Goal: Check status: Check status

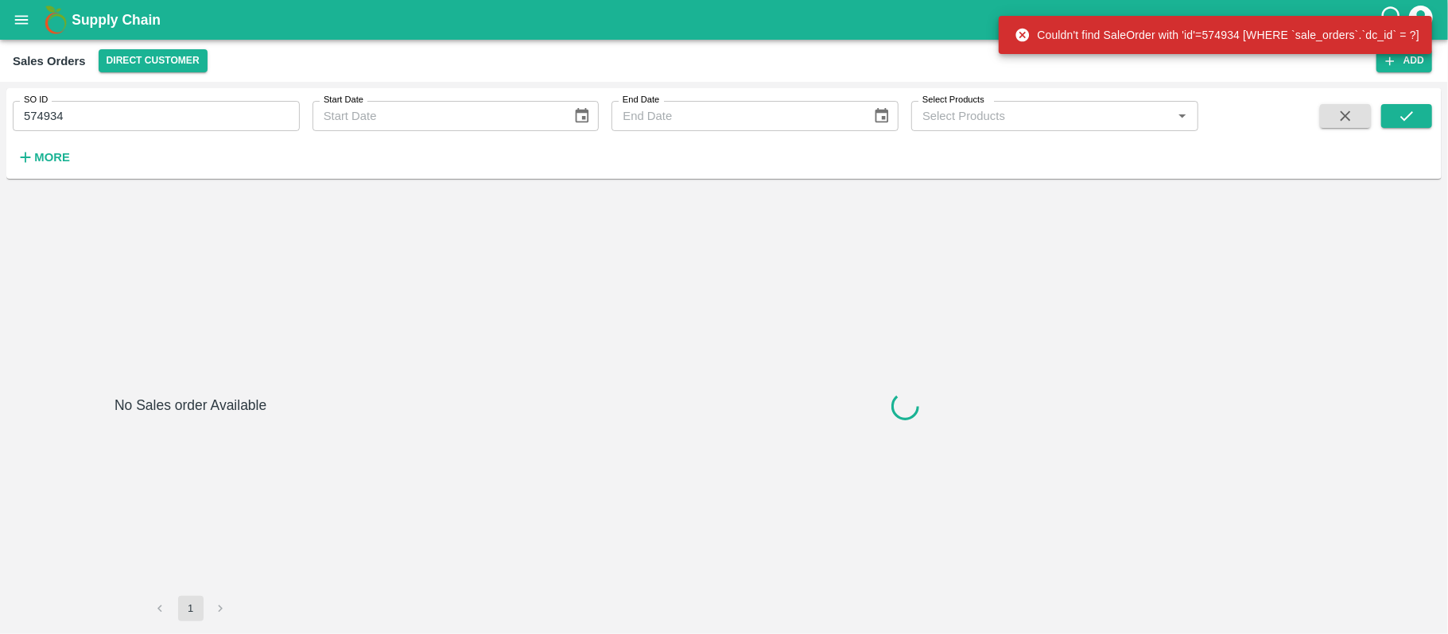
click at [118, 103] on input "574934" at bounding box center [156, 116] width 287 height 30
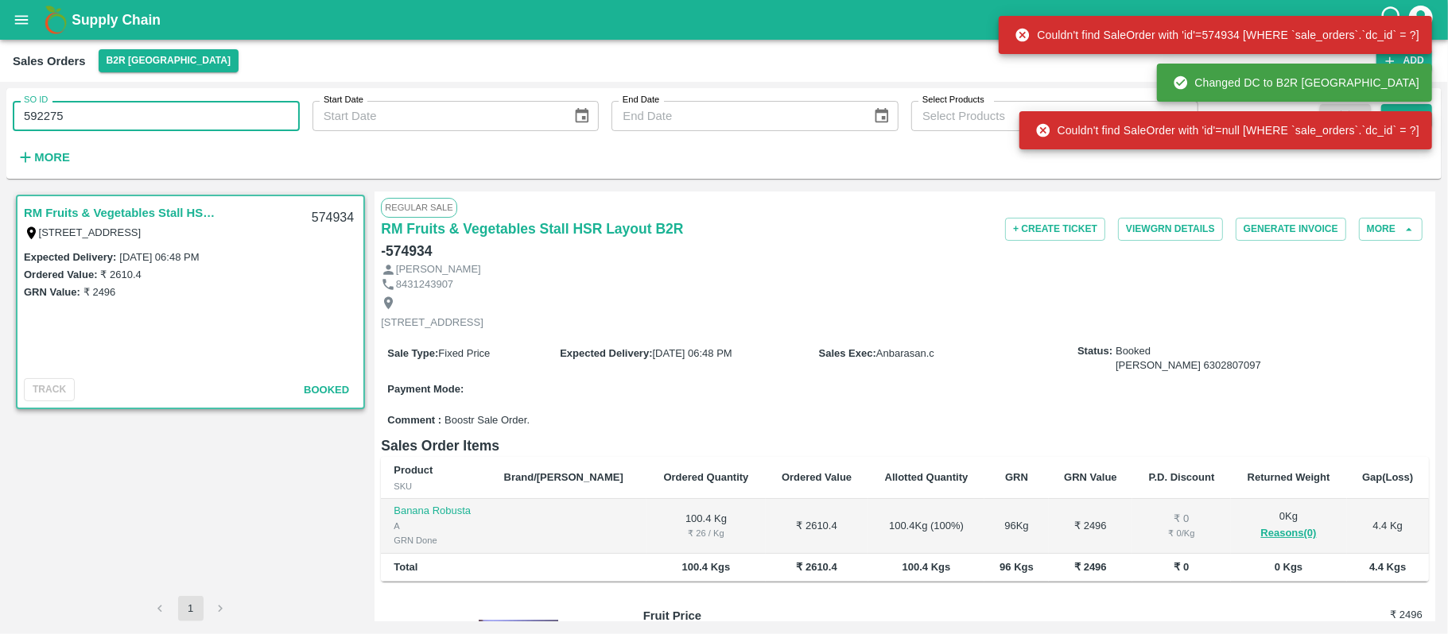
type input "592275"
click at [1429, 121] on div "Couldn't find SaleOrder with 'id'=null [WHERE `sale_orders`.`dc_id` = ?]" at bounding box center [1225, 130] width 413 height 38
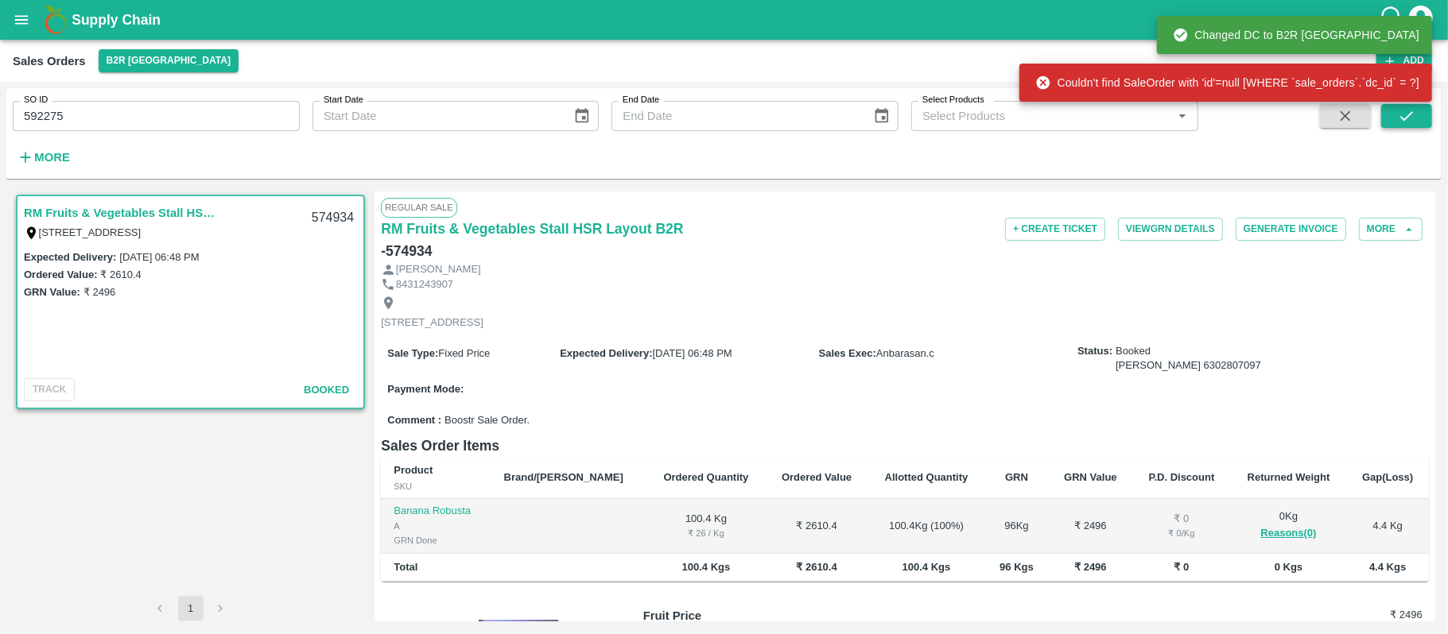
click at [1420, 116] on button "submit" at bounding box center [1406, 116] width 51 height 24
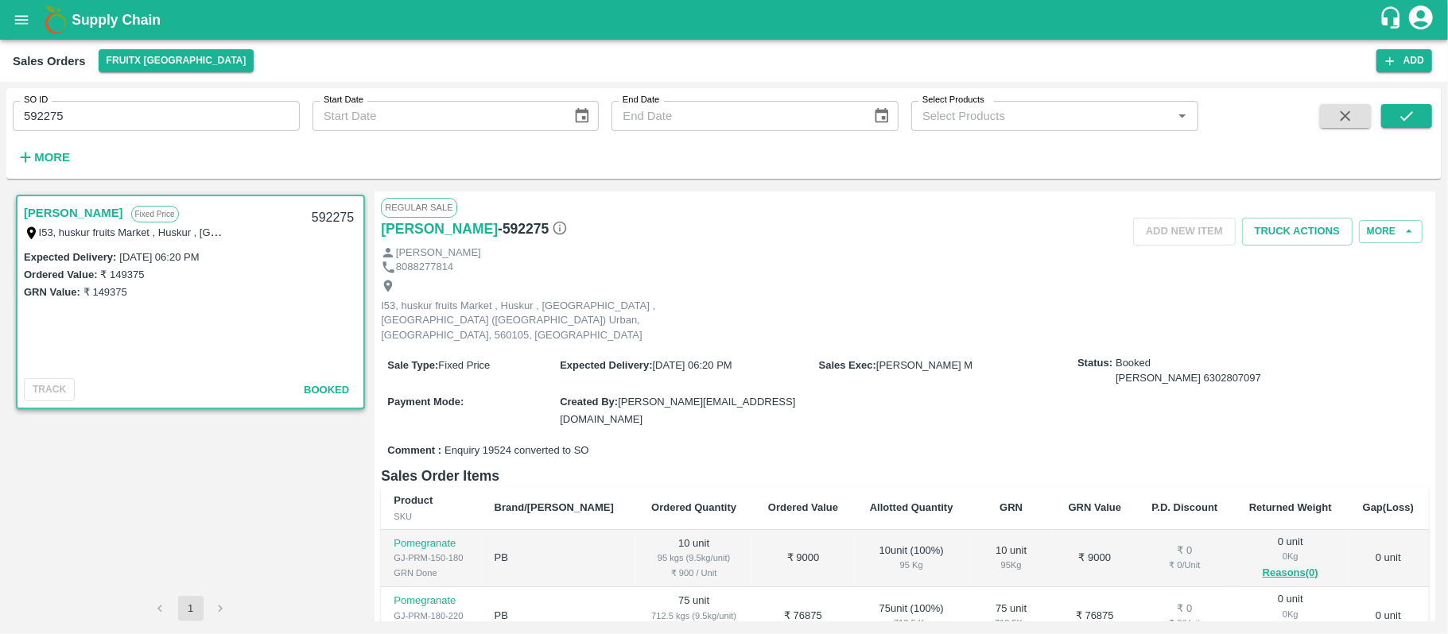
click at [114, 115] on input "592275" at bounding box center [156, 116] width 287 height 30
click at [1406, 118] on icon "submit" at bounding box center [1406, 116] width 13 height 10
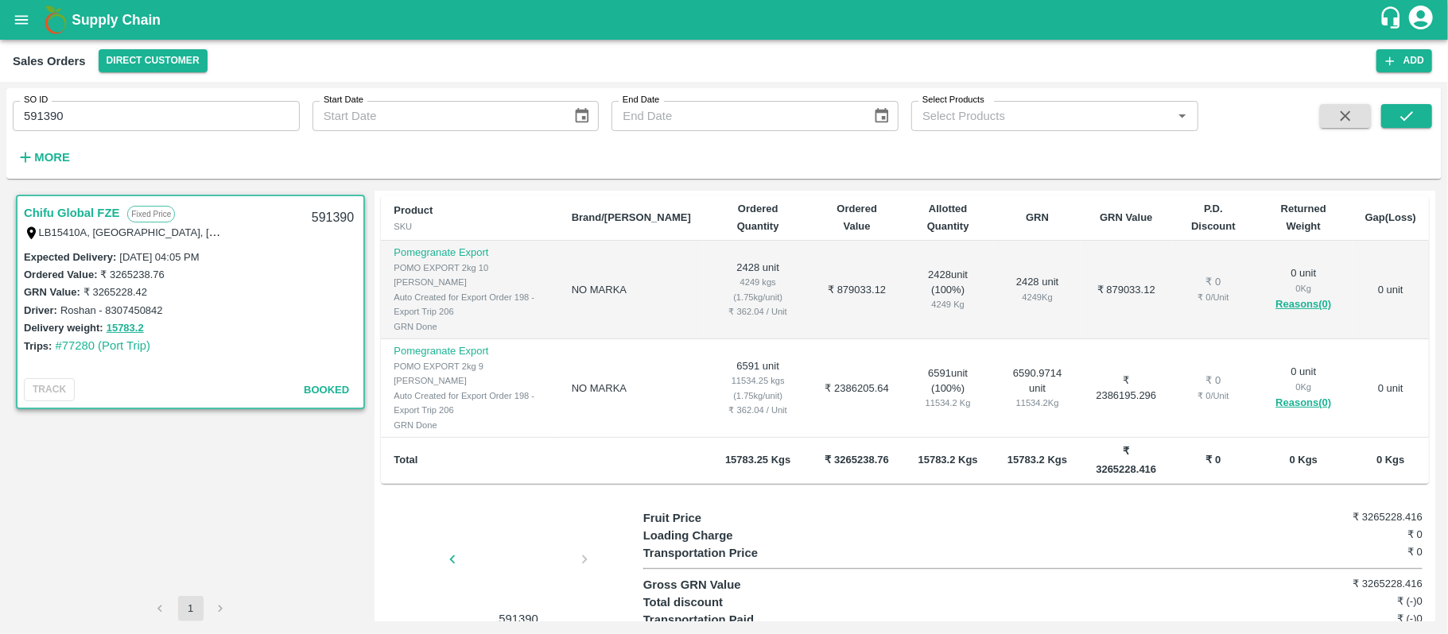
scroll to position [326, 0]
click at [514, 522] on div at bounding box center [518, 562] width 119 height 80
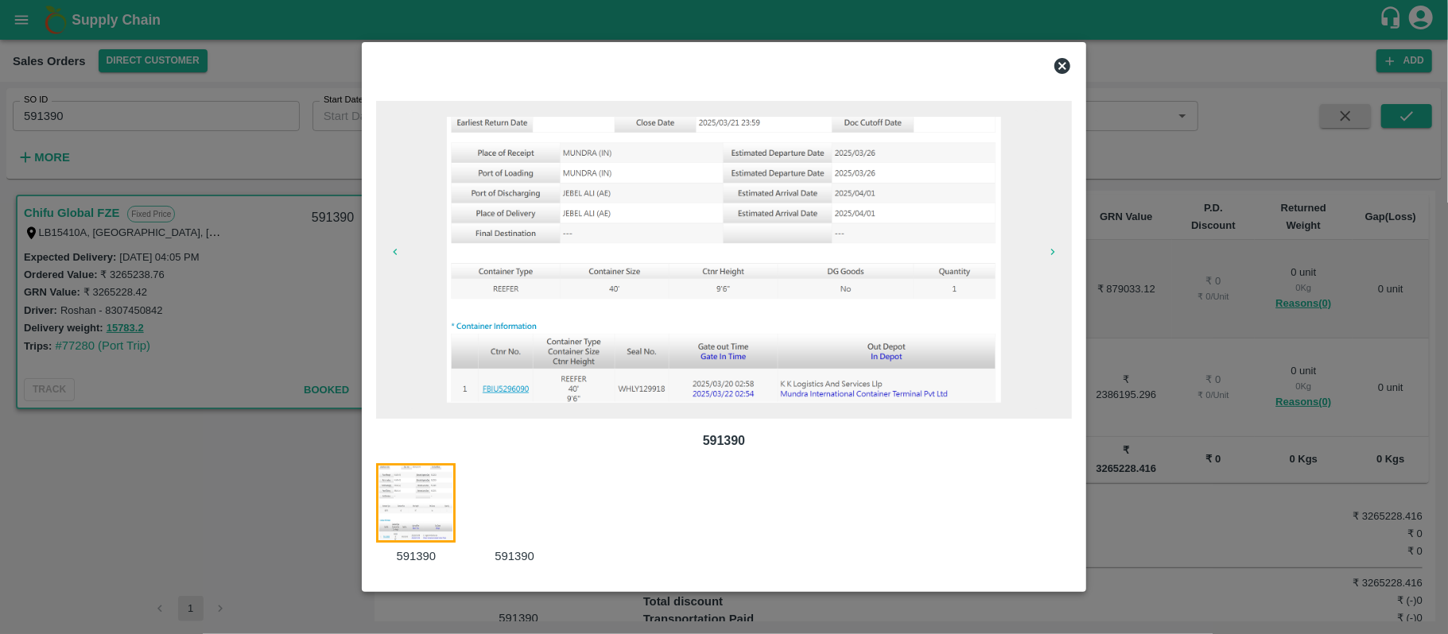
click at [552, 503] on div at bounding box center [524, 515] width 99 height 103
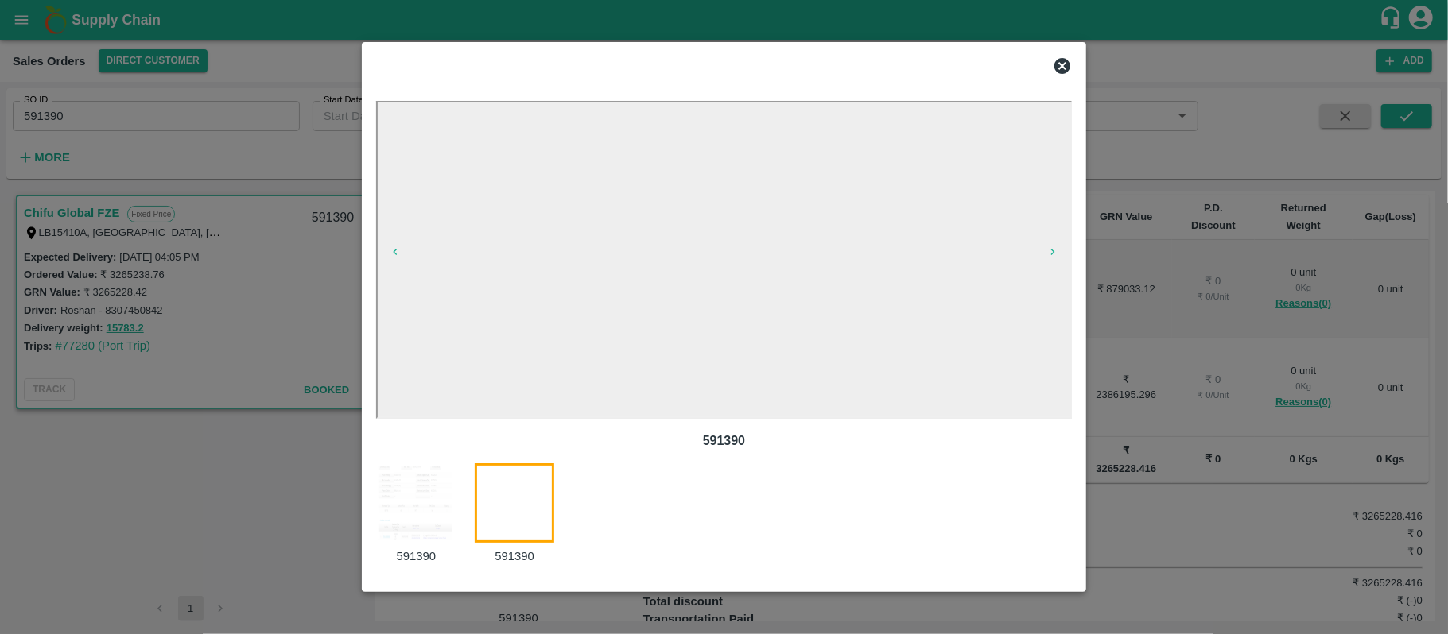
click at [394, 517] on img at bounding box center [416, 504] width 80 height 80
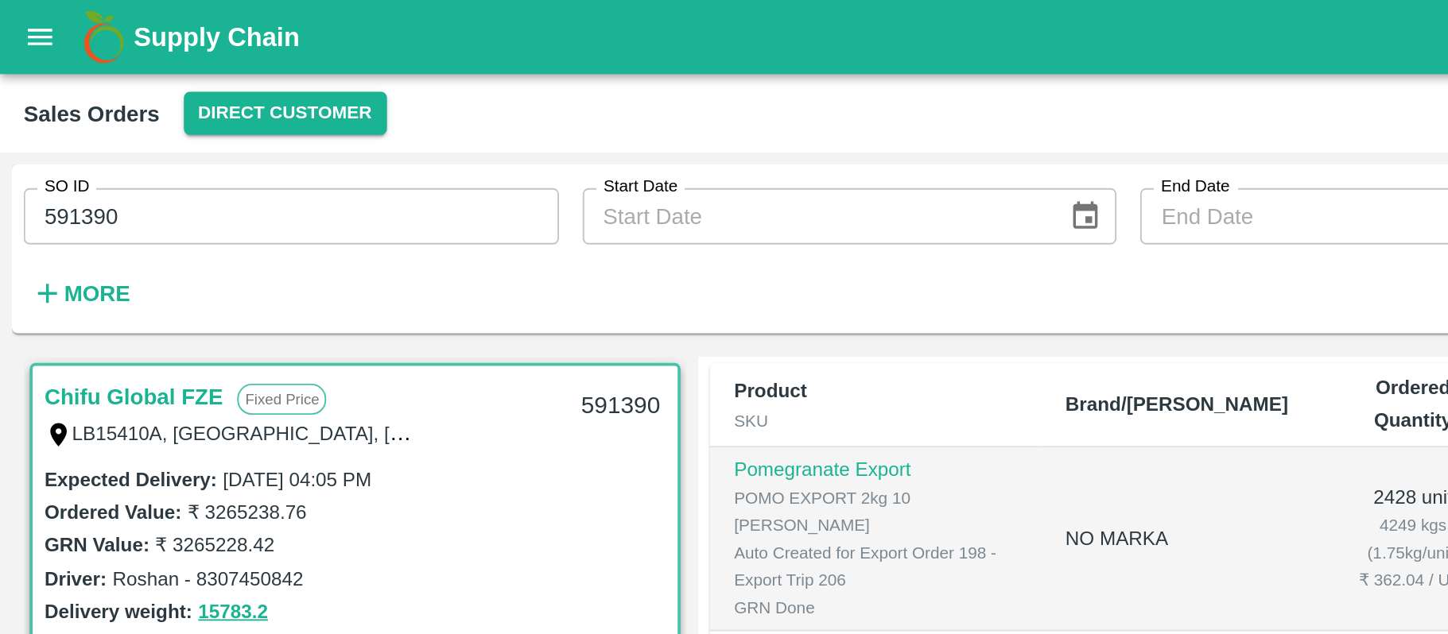
scroll to position [0, 0]
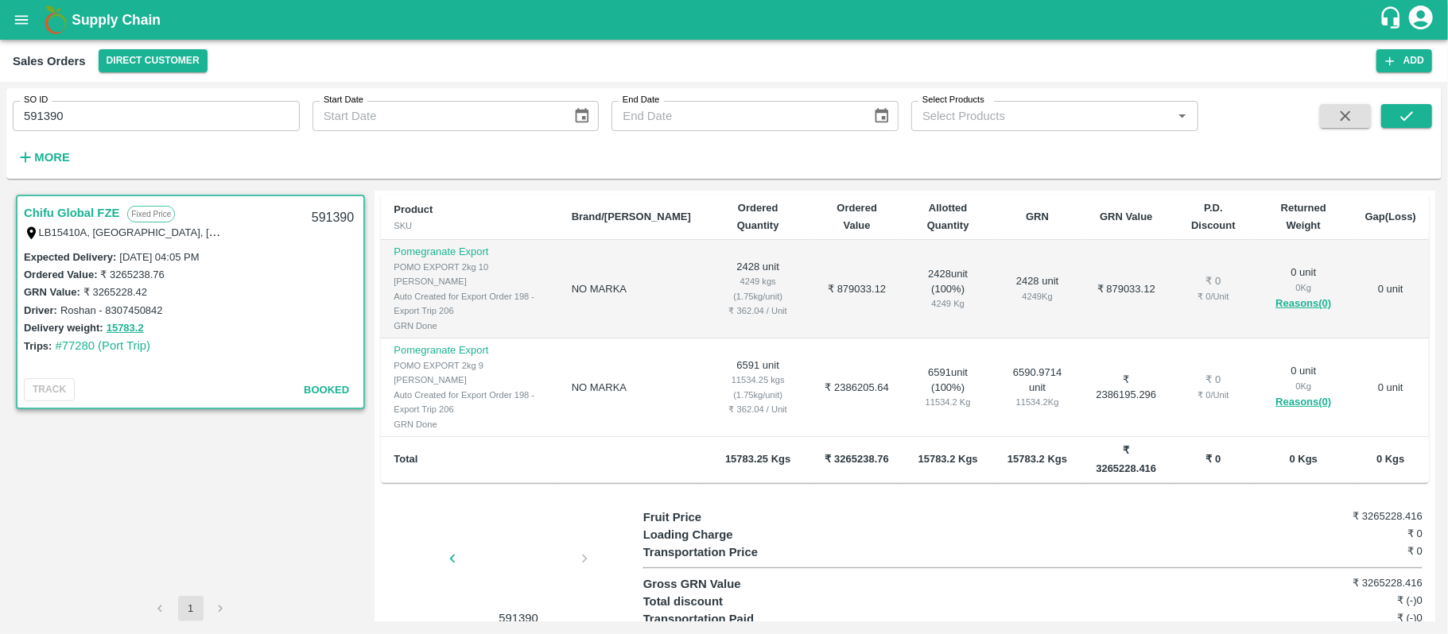
click at [145, 112] on input "591390" at bounding box center [156, 116] width 287 height 30
type input "2"
click at [1413, 112] on icon "submit" at bounding box center [1406, 116] width 13 height 10
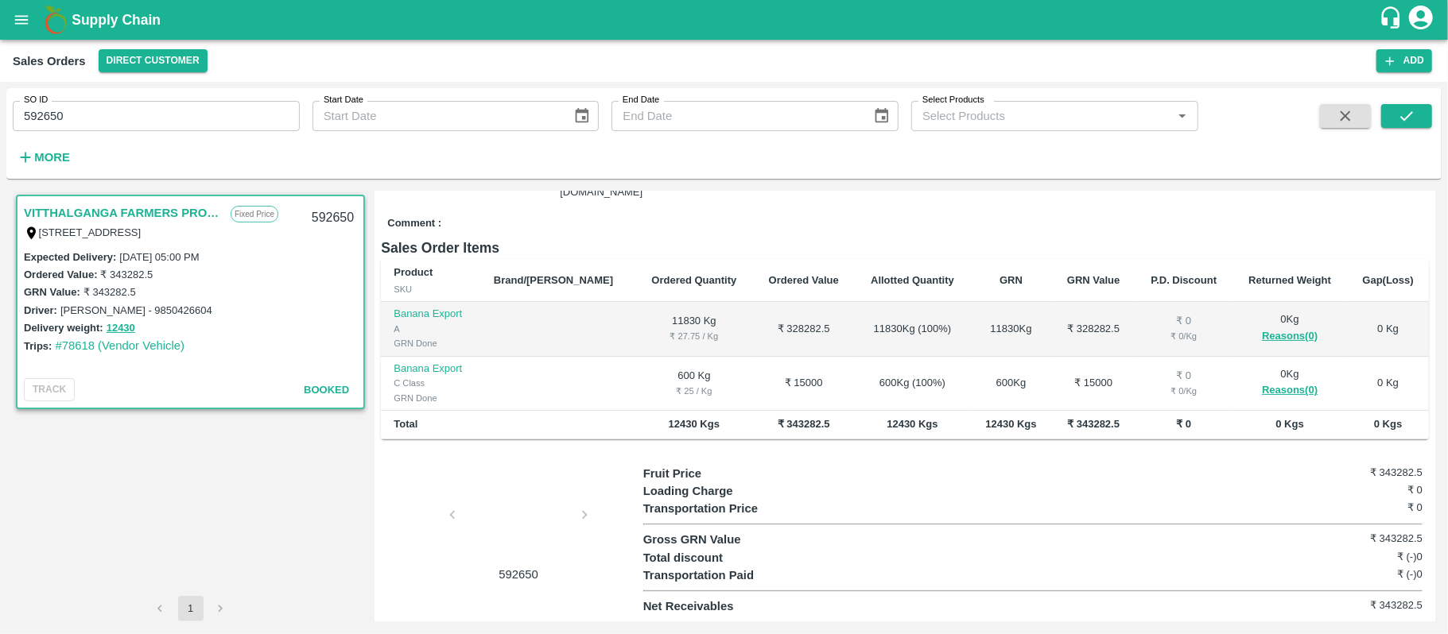
scroll to position [290, 0]
click at [513, 522] on div at bounding box center [518, 520] width 119 height 84
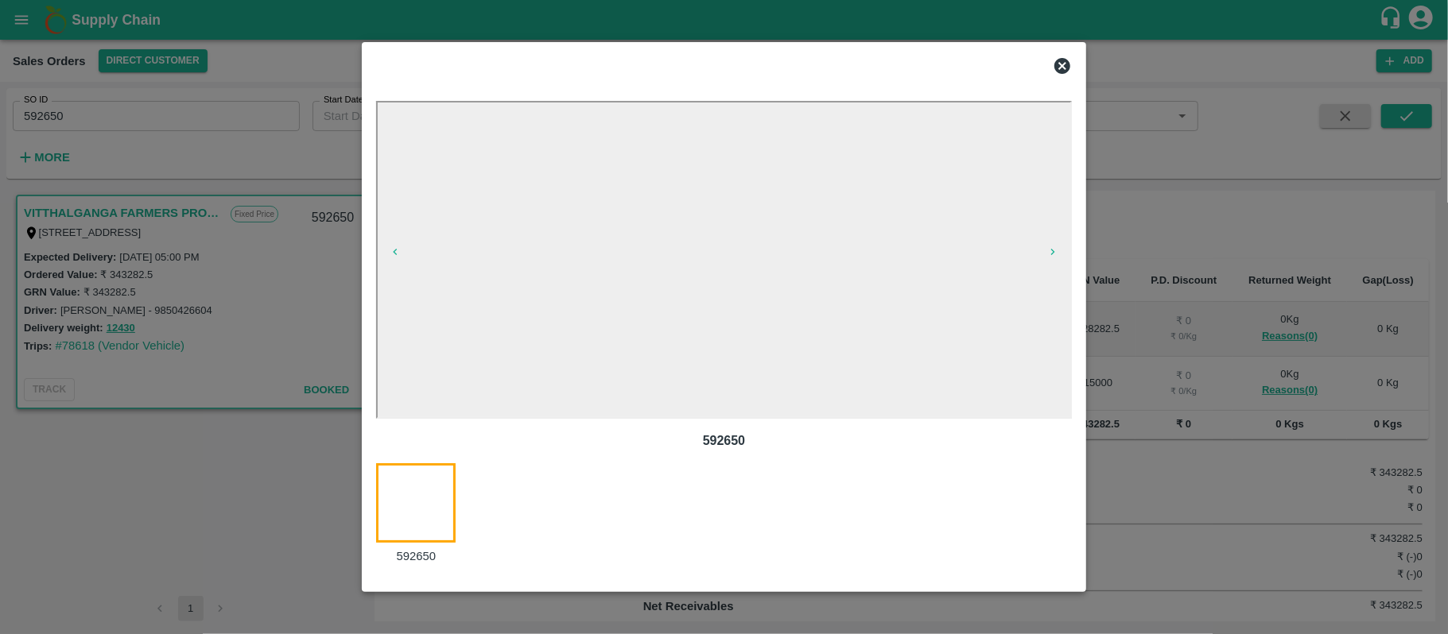
click at [1060, 64] on icon at bounding box center [1062, 65] width 19 height 19
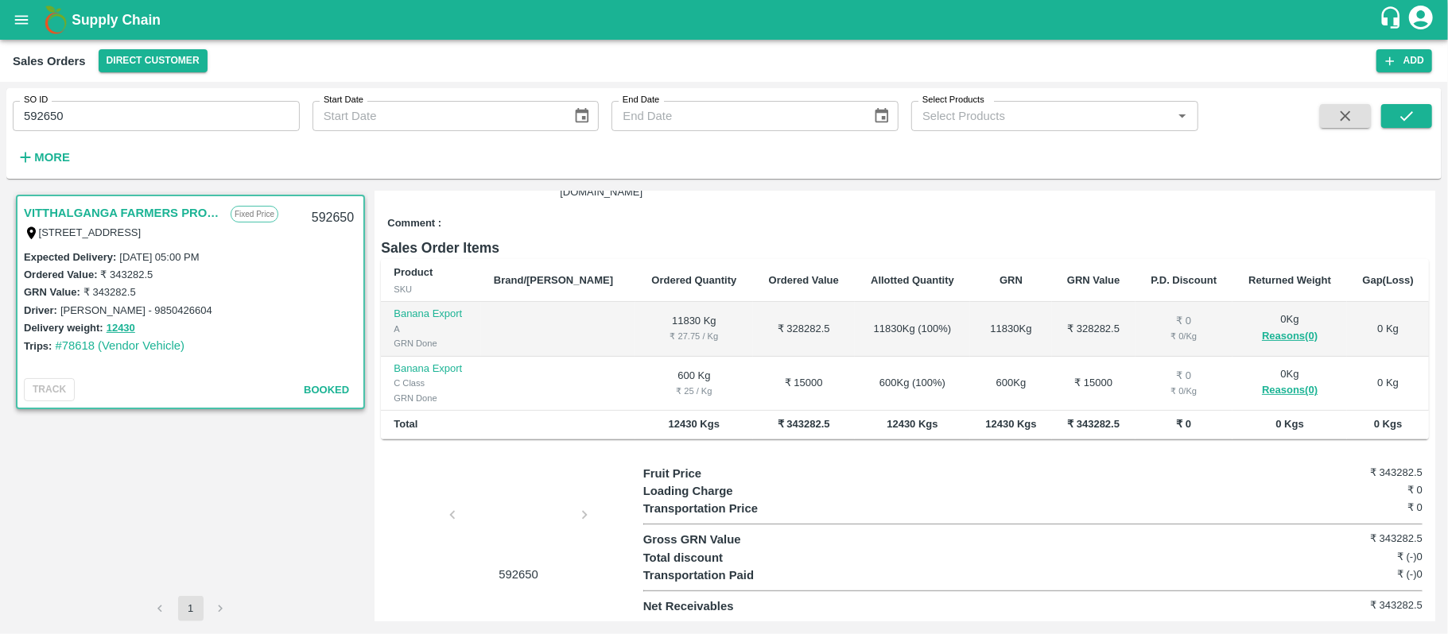
click at [248, 135] on div "SO ID 592650 SO ID Start Date Start Date End Date End Date Select Products Sele…" at bounding box center [599, 129] width 1198 height 83
click at [229, 124] on input "592650" at bounding box center [156, 116] width 287 height 30
click at [1422, 112] on button "submit" at bounding box center [1406, 116] width 51 height 24
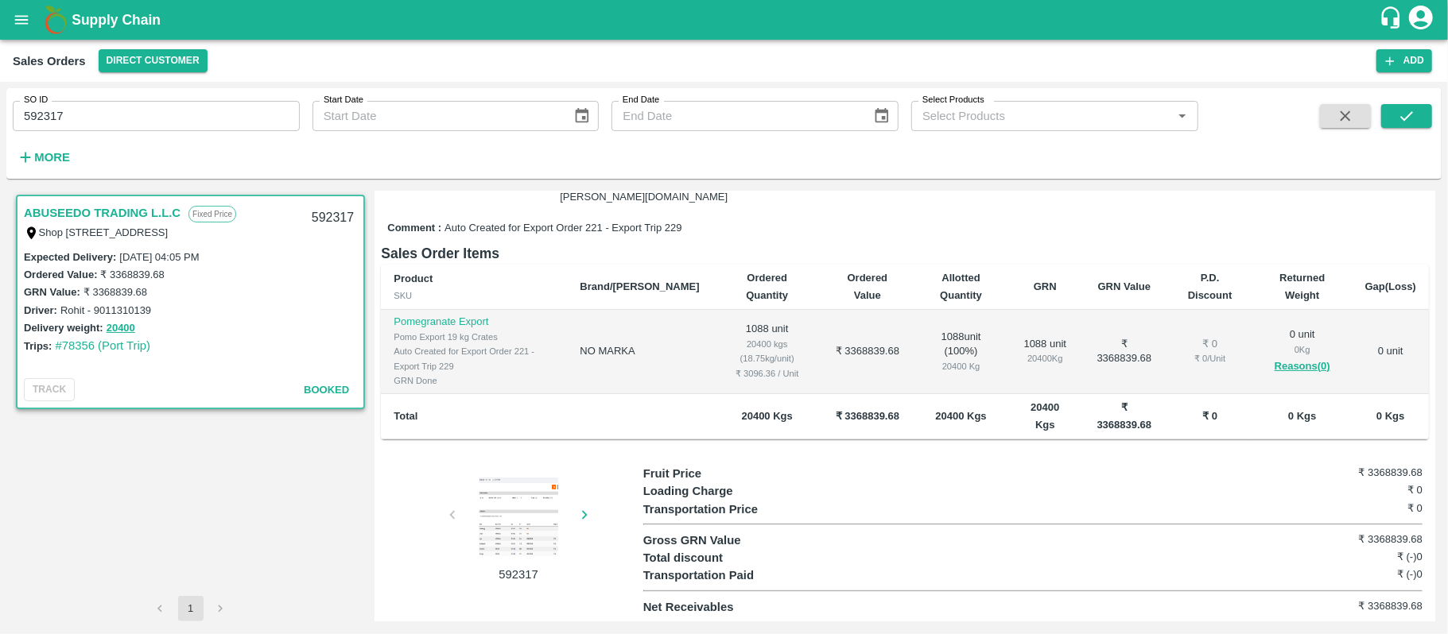
scroll to position [242, 0]
click at [532, 514] on div at bounding box center [518, 518] width 119 height 80
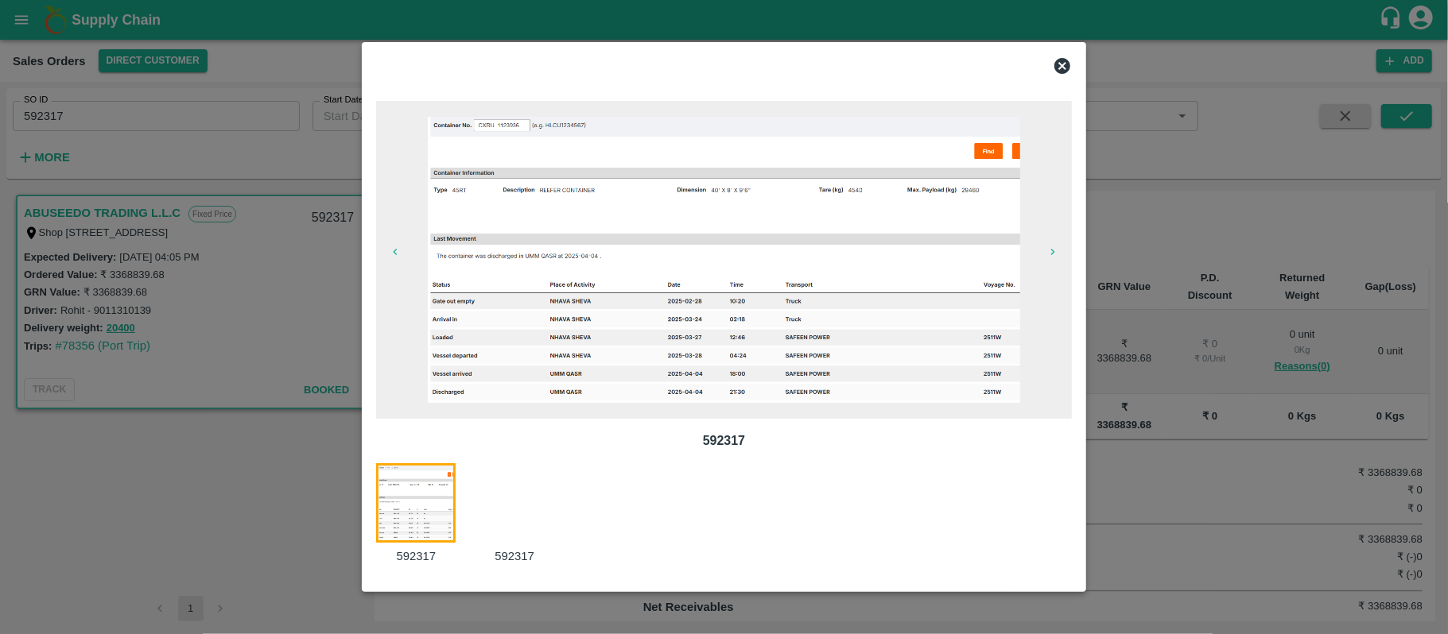
click at [513, 493] on div at bounding box center [524, 515] width 99 height 103
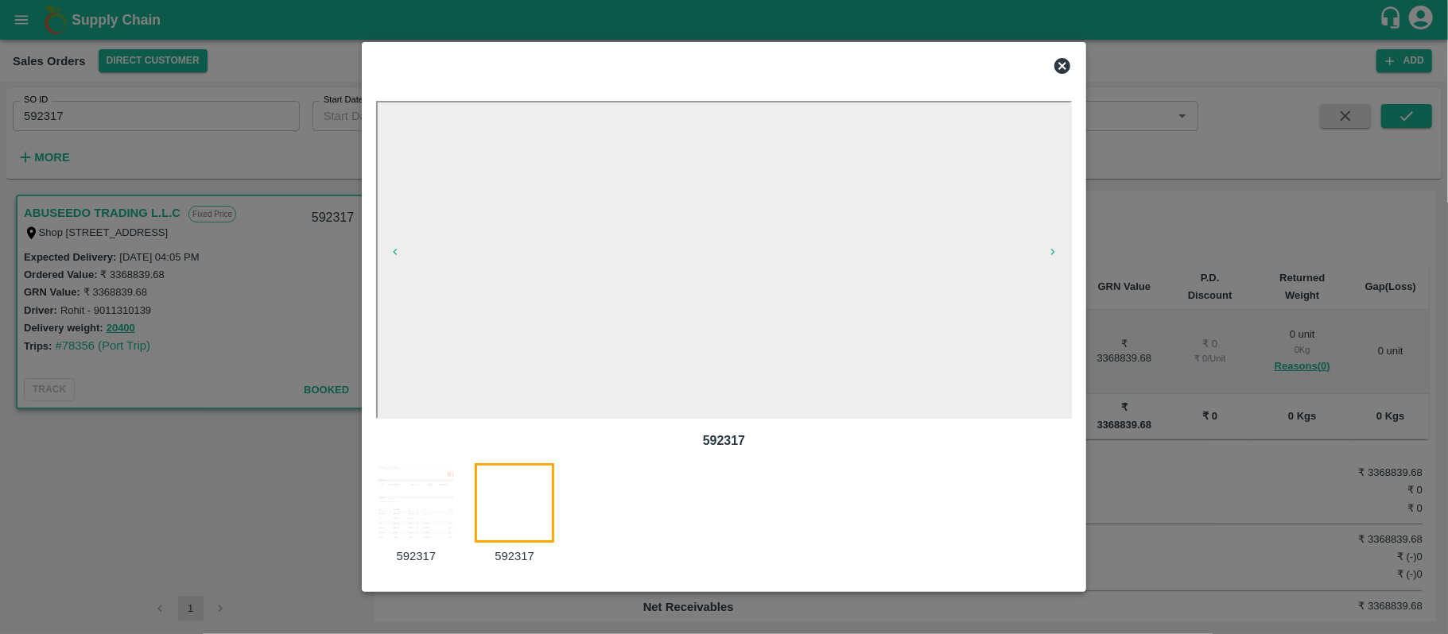
click at [418, 496] on img at bounding box center [416, 504] width 80 height 80
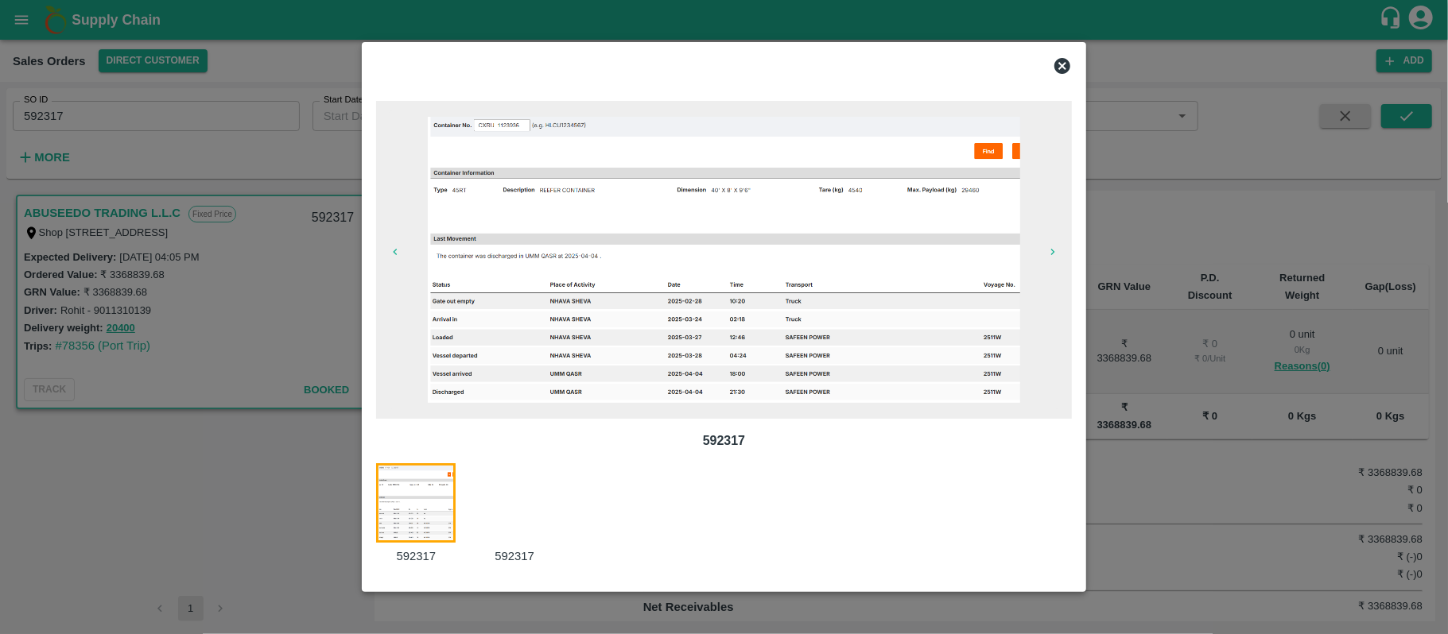
click at [714, 354] on img at bounding box center [724, 260] width 592 height 286
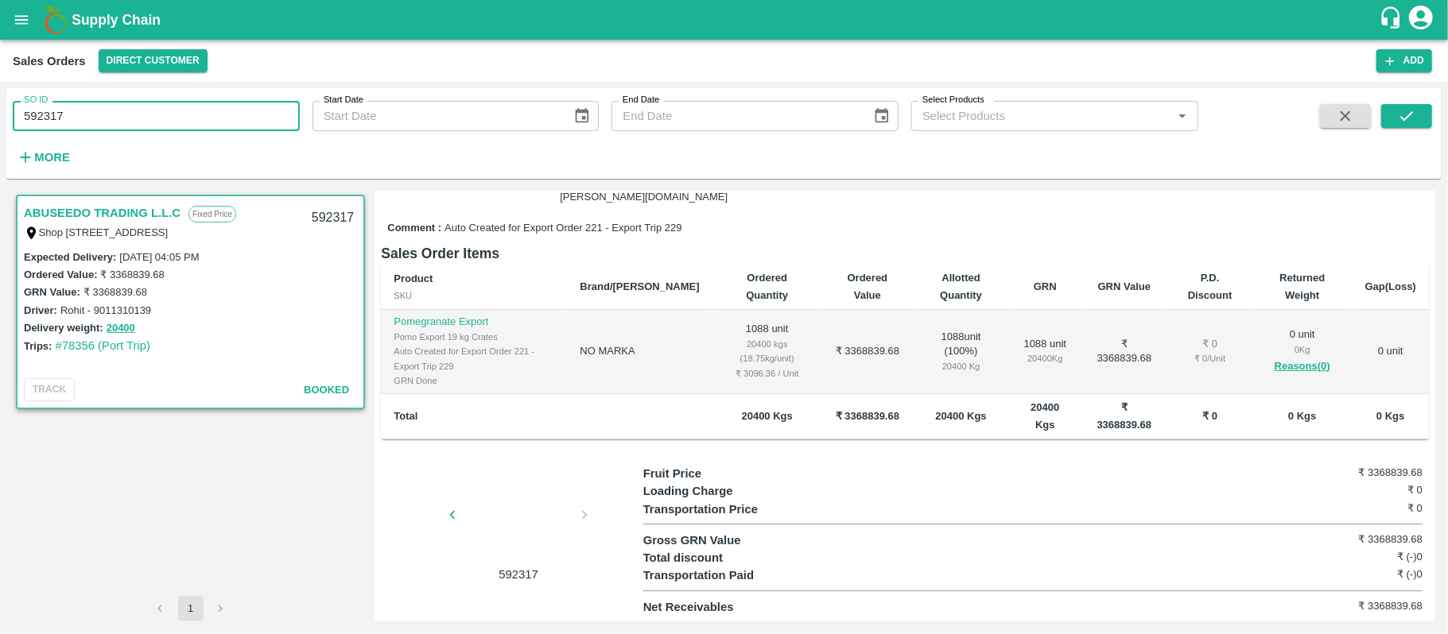
click at [111, 115] on input "592317" at bounding box center [156, 116] width 287 height 30
click at [1414, 108] on icon "submit" at bounding box center [1406, 115] width 17 height 17
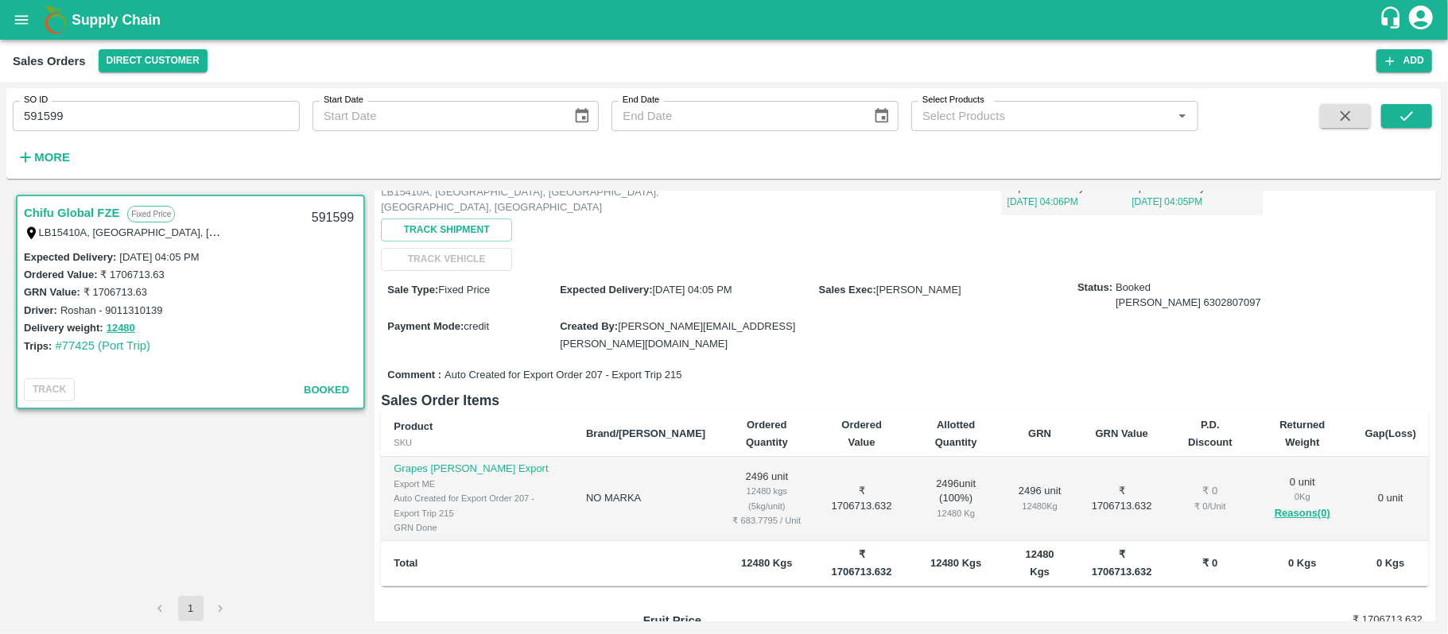
scroll to position [242, 0]
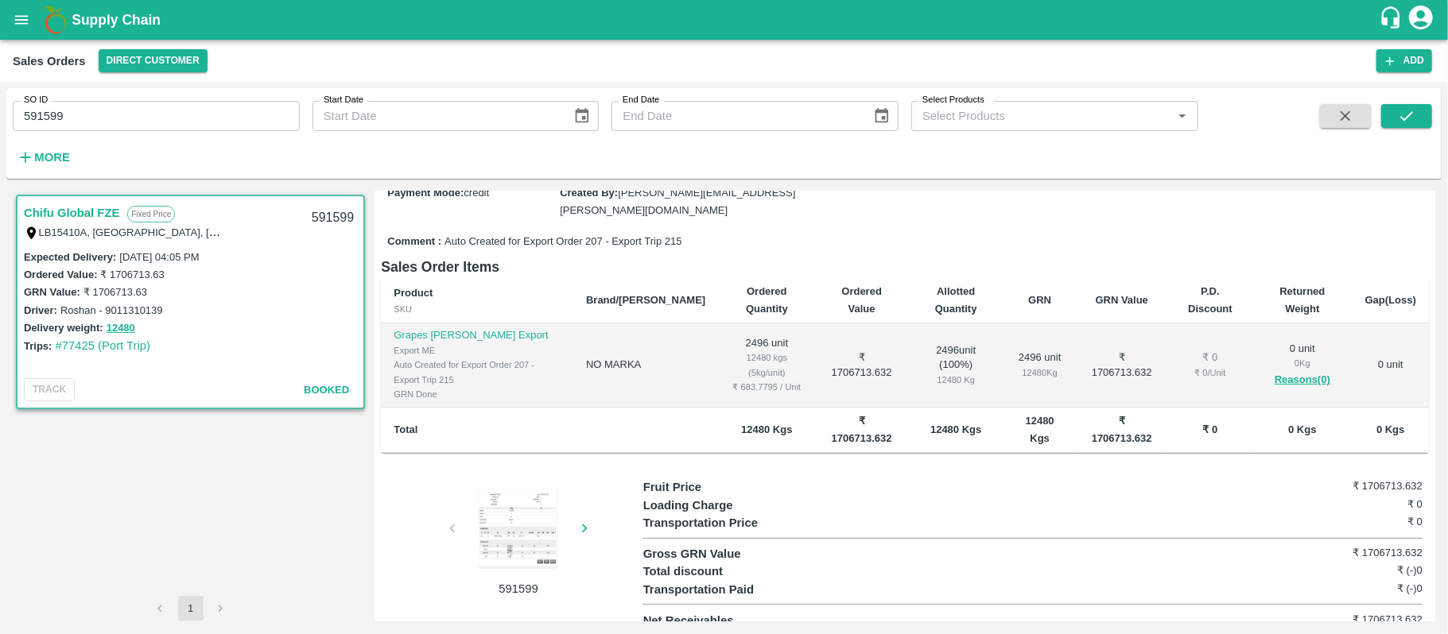
click at [482, 538] on div at bounding box center [518, 531] width 119 height 80
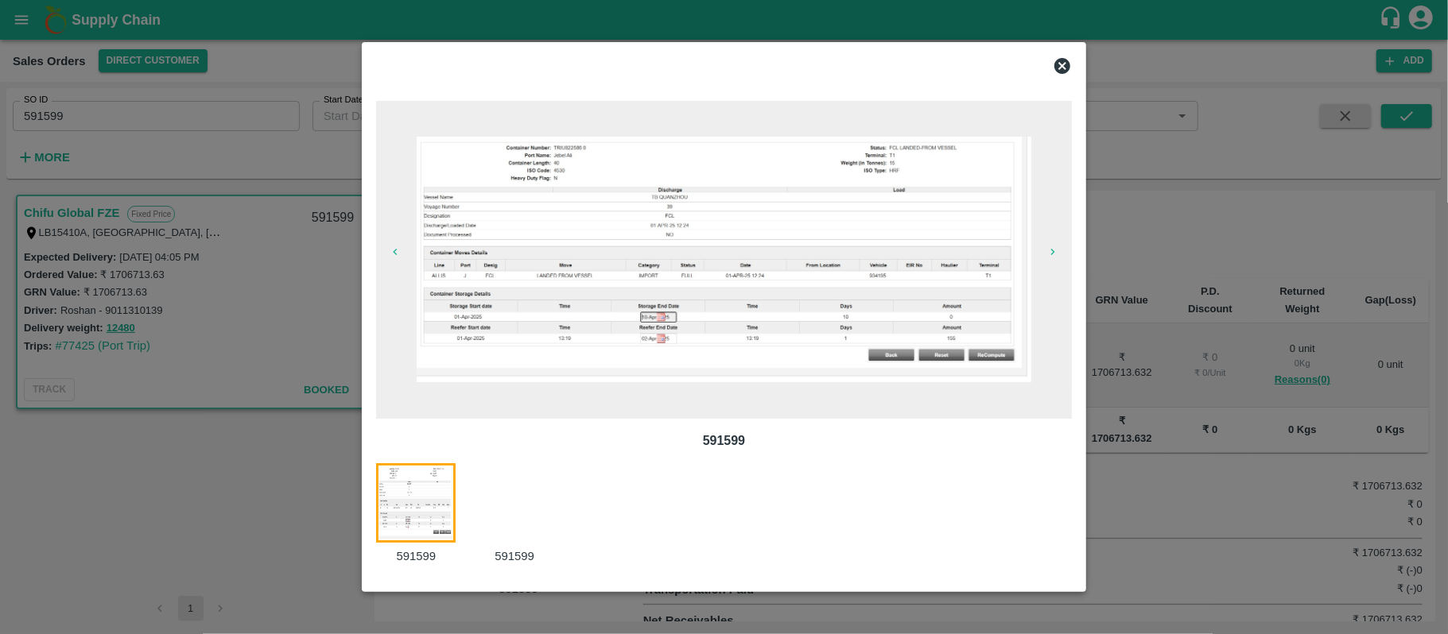
click at [583, 297] on img at bounding box center [724, 260] width 615 height 246
click at [1059, 60] on icon at bounding box center [1062, 66] width 16 height 16
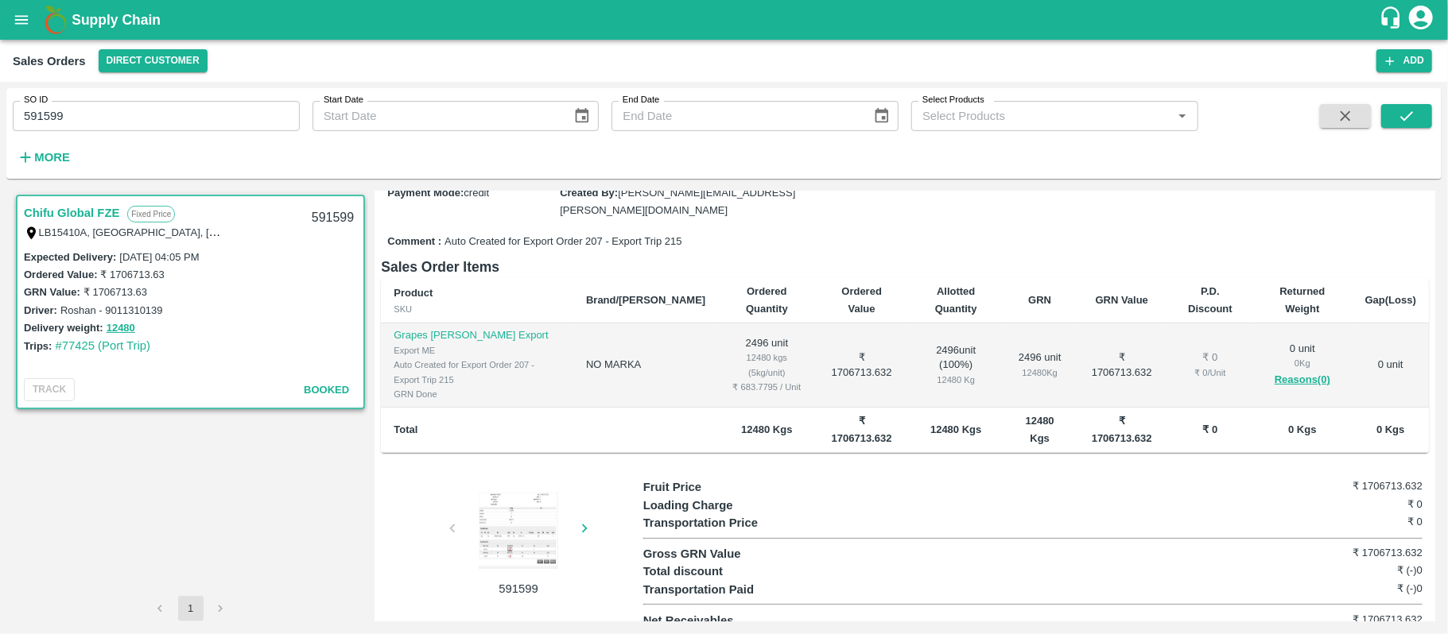
scroll to position [30, 0]
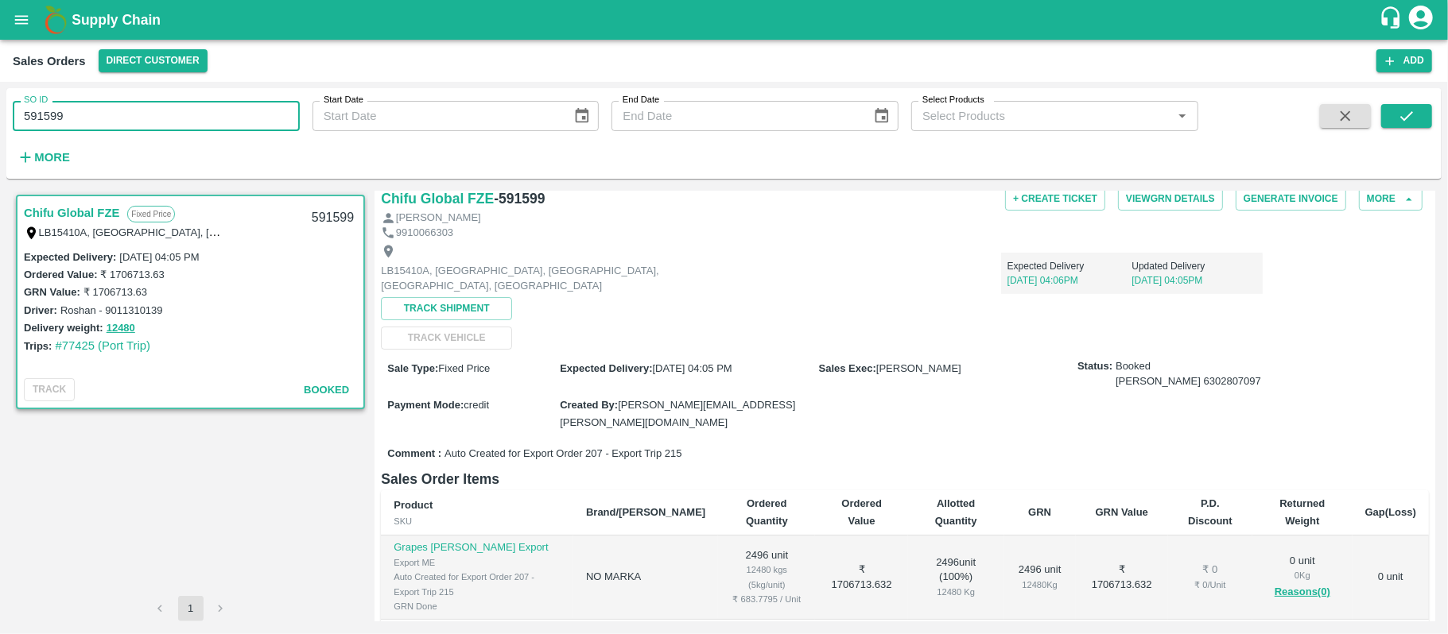
click at [149, 112] on input "591599" at bounding box center [156, 116] width 287 height 30
type input "592192"
click at [1406, 122] on icon "submit" at bounding box center [1406, 115] width 17 height 17
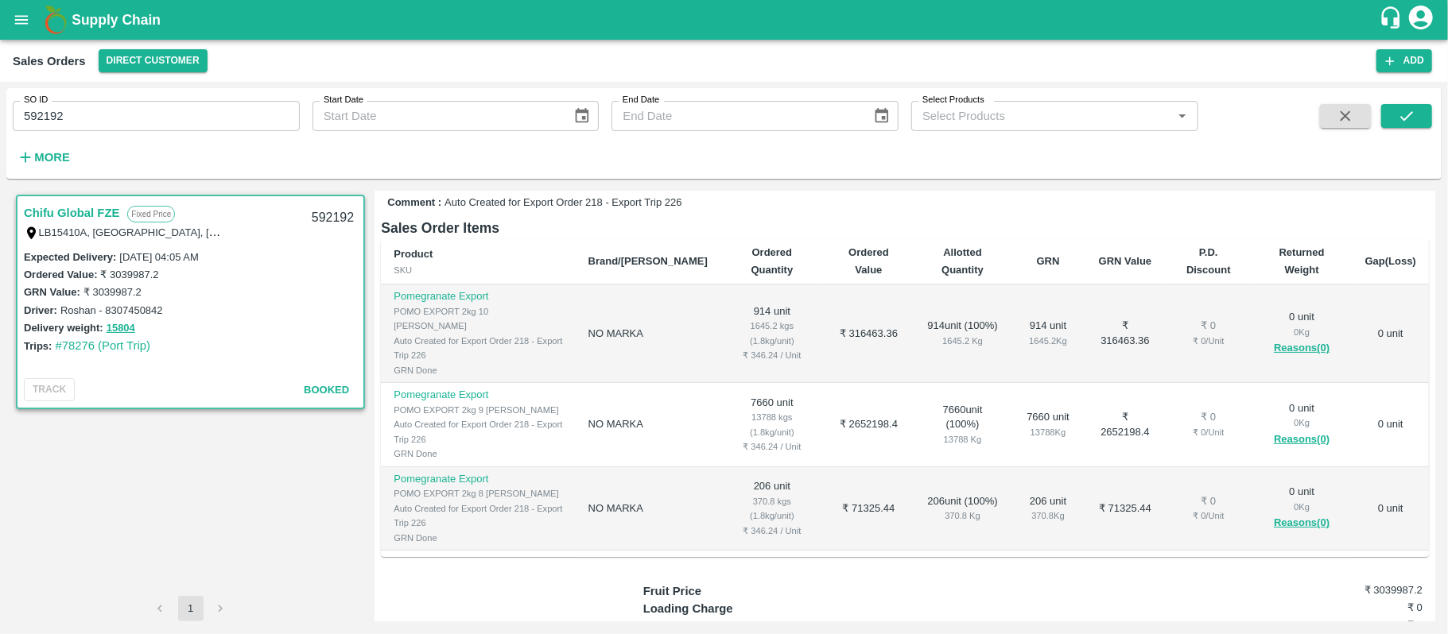
scroll to position [383, 0]
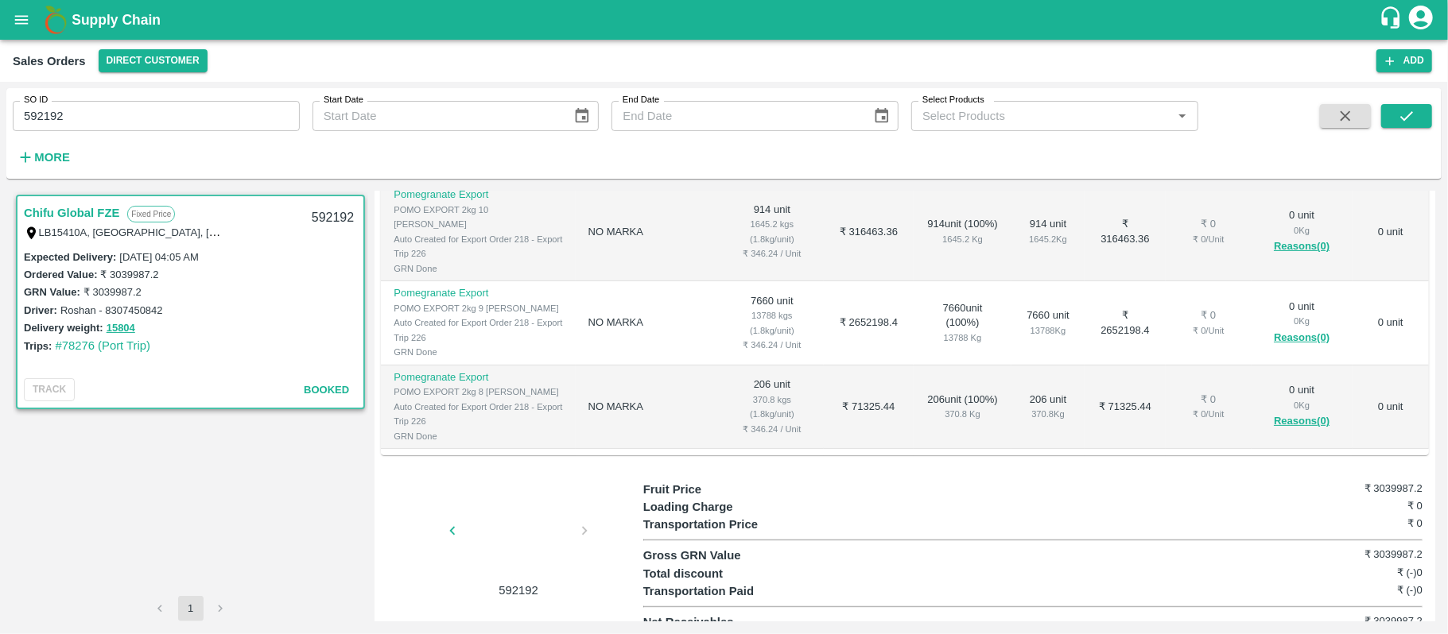
click at [504, 520] on div at bounding box center [518, 536] width 119 height 84
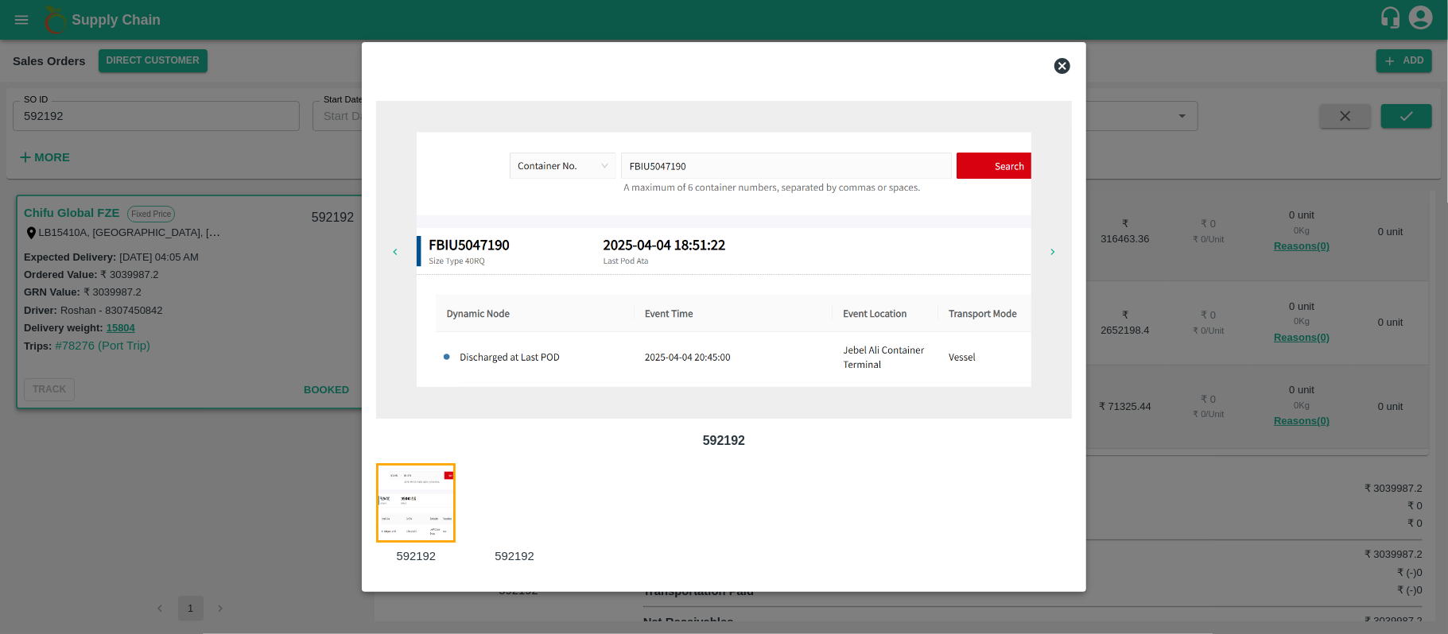
click at [1064, 64] on icon at bounding box center [1062, 65] width 19 height 19
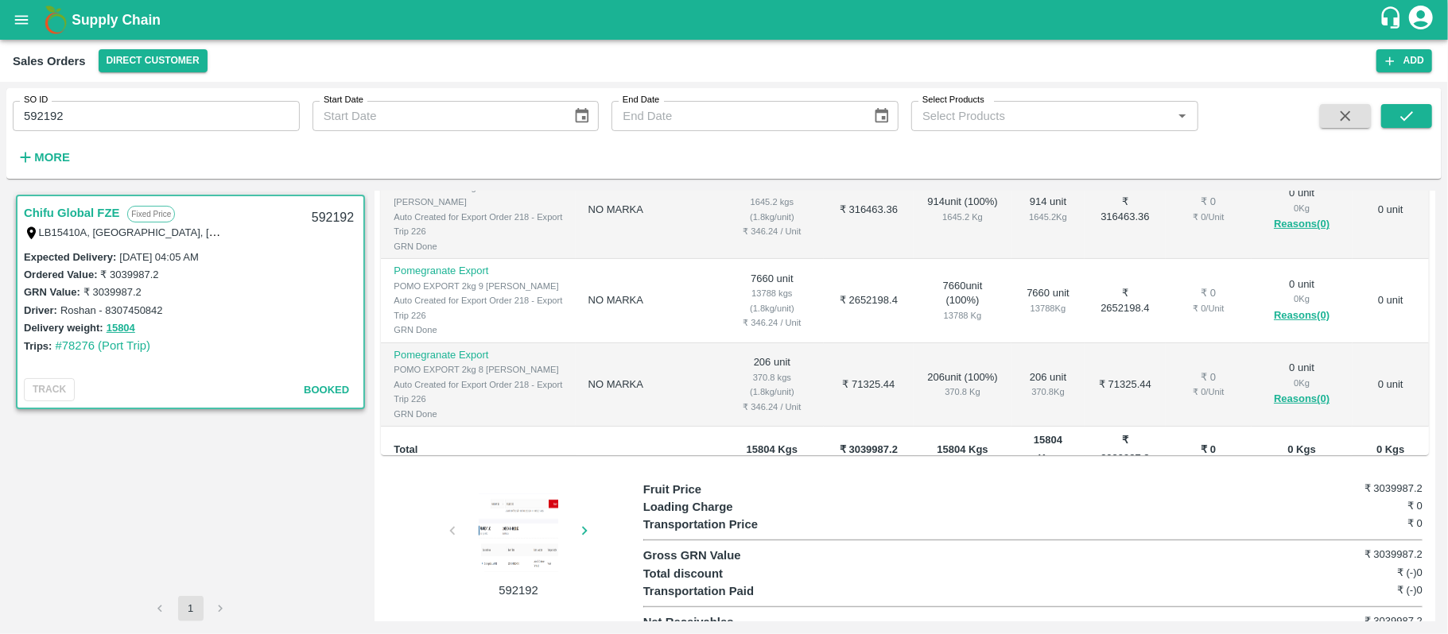
scroll to position [26, 0]
click at [496, 494] on div at bounding box center [518, 534] width 119 height 80
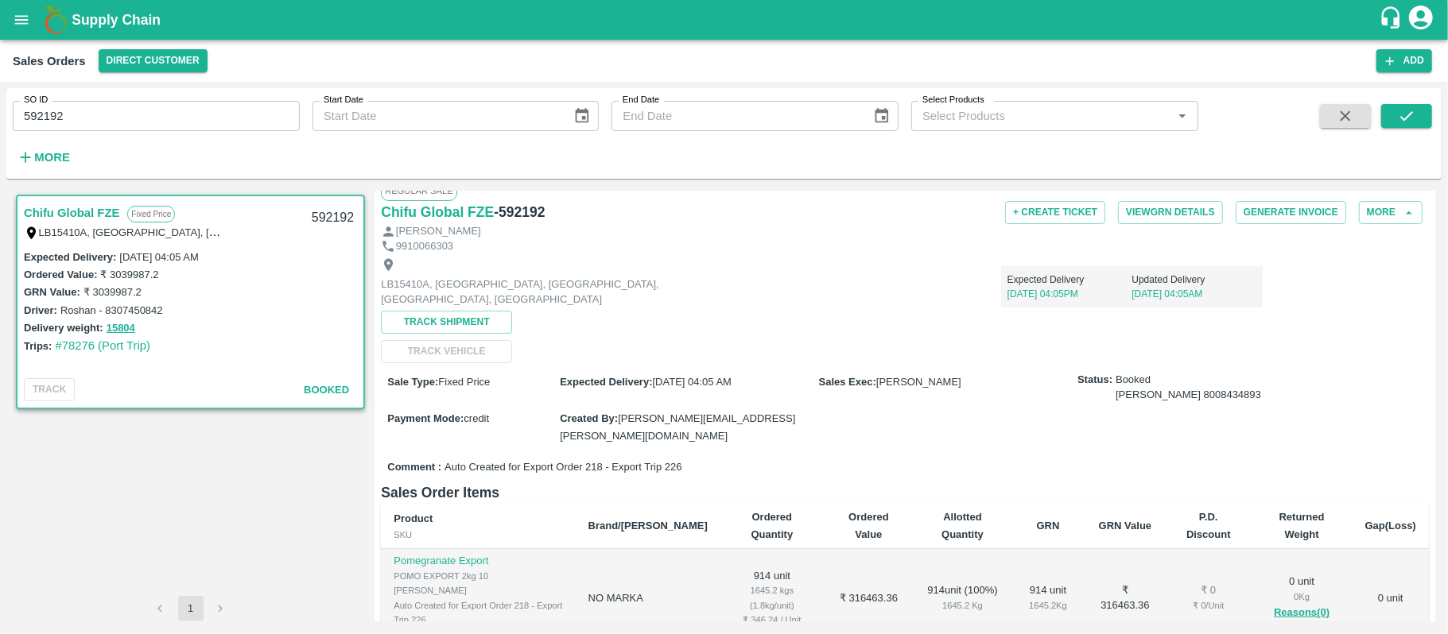
scroll to position [0, 0]
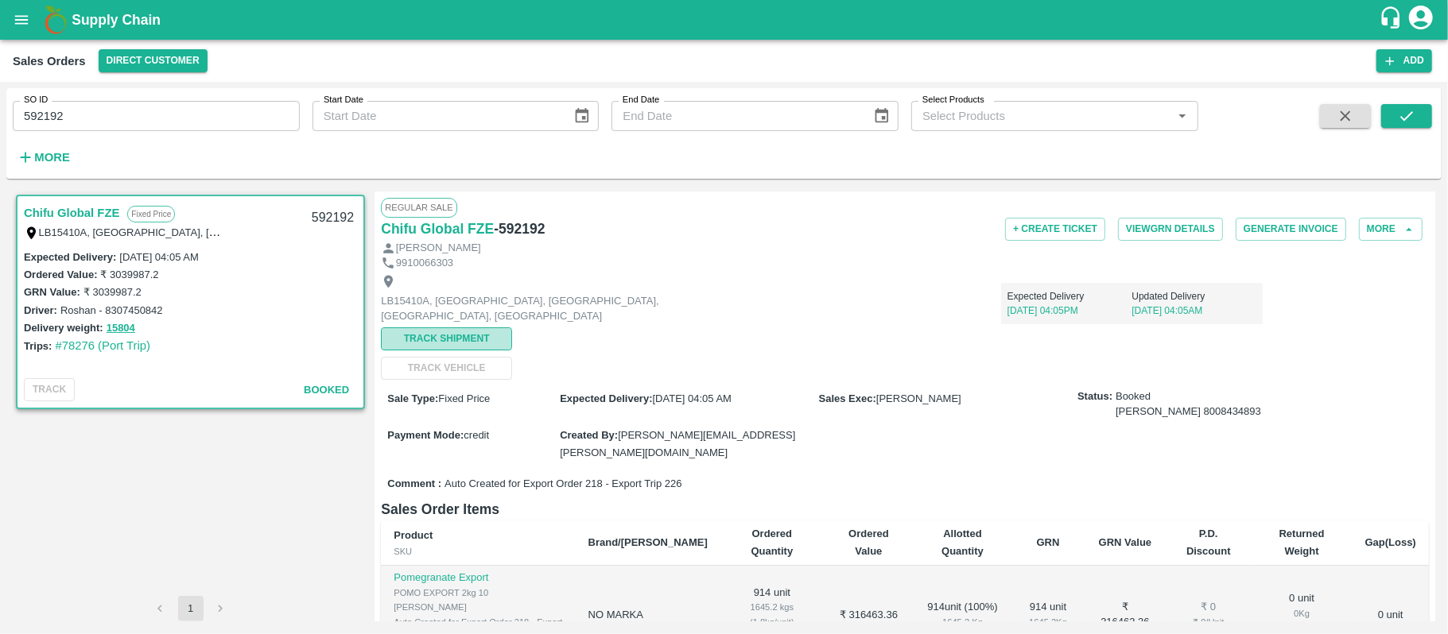
click at [463, 337] on button "Track Shipment" at bounding box center [446, 339] width 131 height 23
click at [236, 134] on div "SO ID 592192 SO ID Start Date Start Date End Date End Date Select Products Sele…" at bounding box center [599, 129] width 1198 height 83
click at [230, 115] on input "592192" at bounding box center [156, 116] width 287 height 30
click at [439, 351] on button "Track Shipment" at bounding box center [446, 339] width 131 height 23
click at [315, 223] on div "592192" at bounding box center [332, 218] width 61 height 37
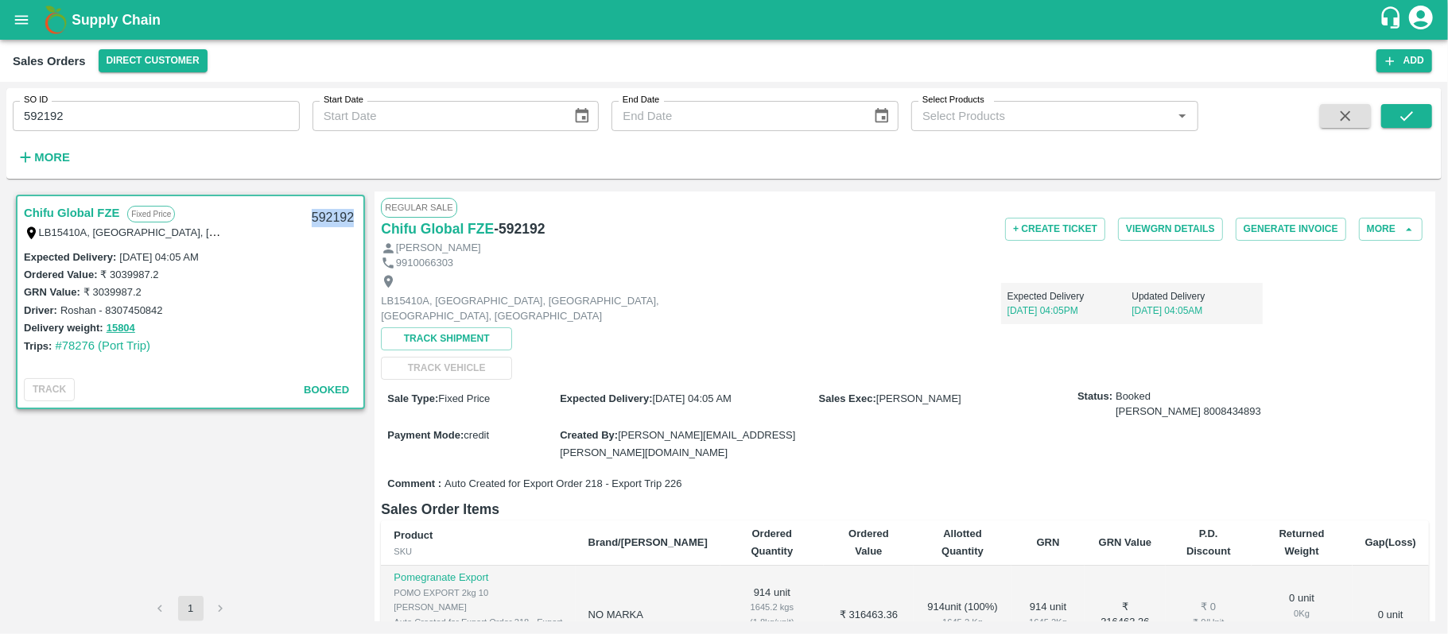
click at [315, 223] on div "592192" at bounding box center [332, 218] width 61 height 37
copy div "592192"
click at [243, 106] on input "592192" at bounding box center [156, 116] width 287 height 30
type input "591599"
click at [1417, 126] on button "submit" at bounding box center [1406, 116] width 51 height 24
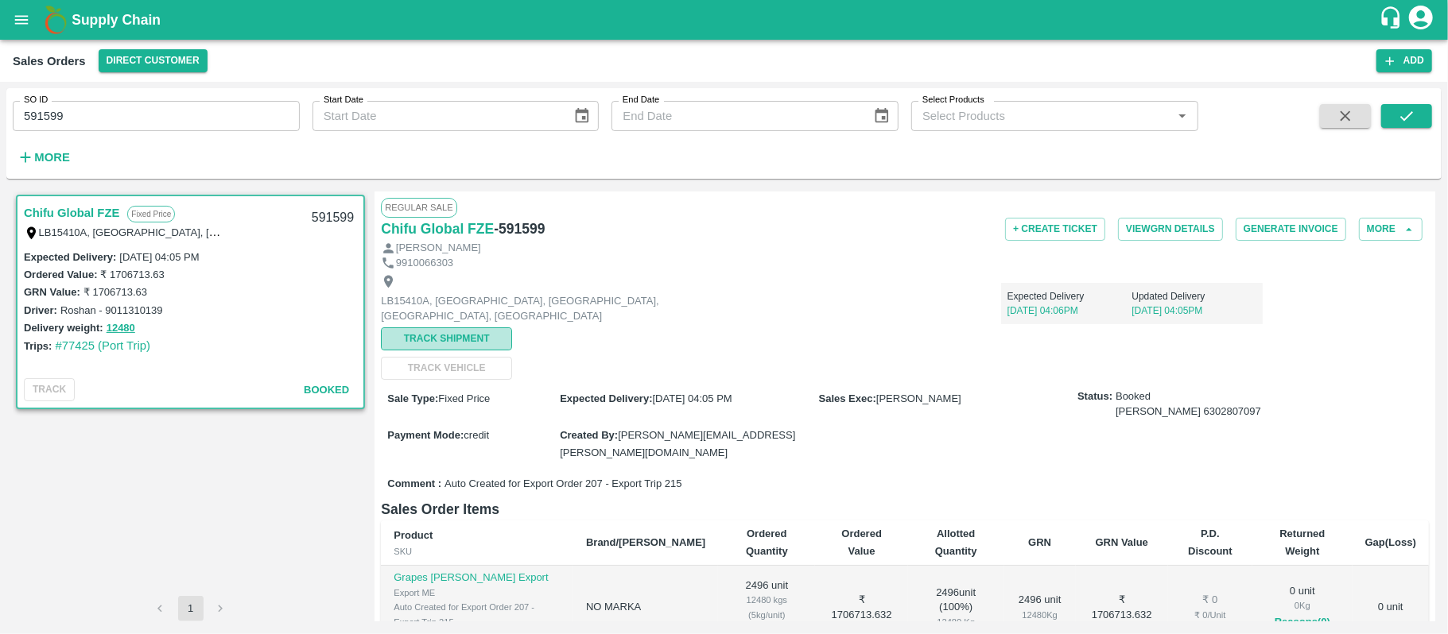
click at [471, 332] on button "Track Shipment" at bounding box center [446, 339] width 131 height 23
click at [332, 229] on div "591599" at bounding box center [332, 218] width 61 height 37
copy div "591599"
click at [159, 113] on input "591599" at bounding box center [156, 116] width 287 height 30
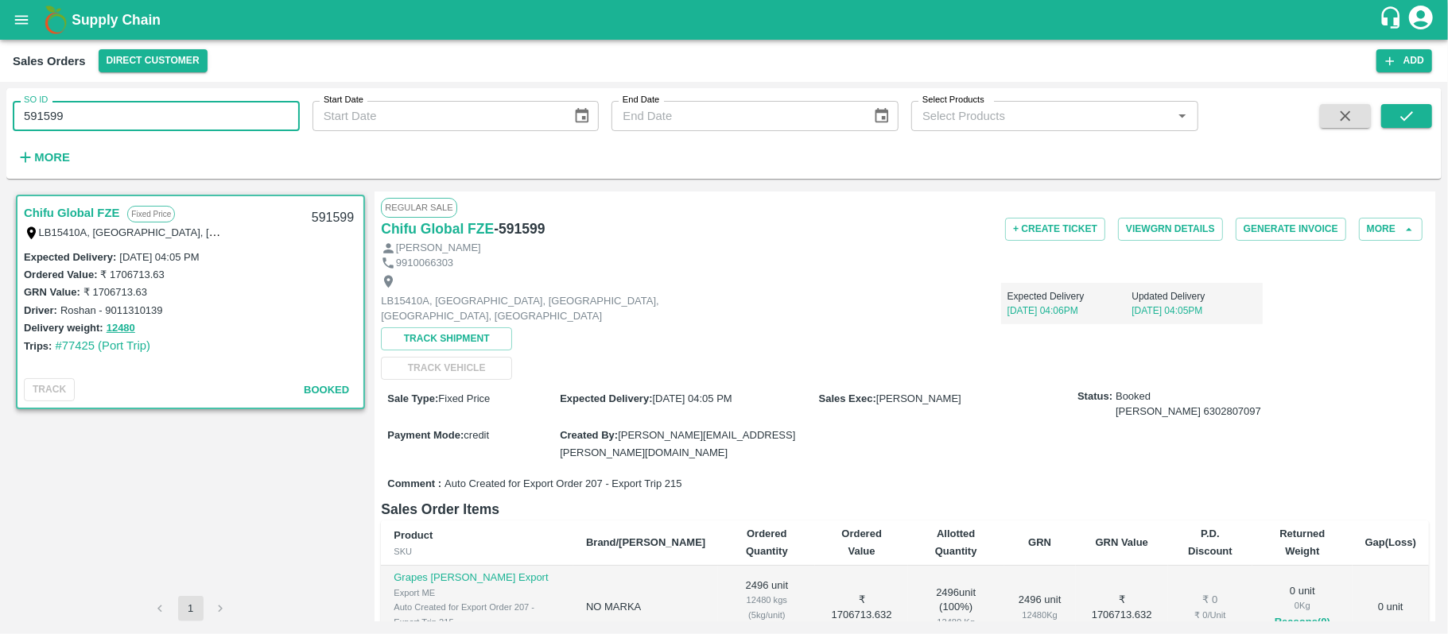
click at [159, 113] on input "591599" at bounding box center [156, 116] width 287 height 30
type input "591390"
click at [1414, 118] on icon "submit" at bounding box center [1406, 115] width 17 height 17
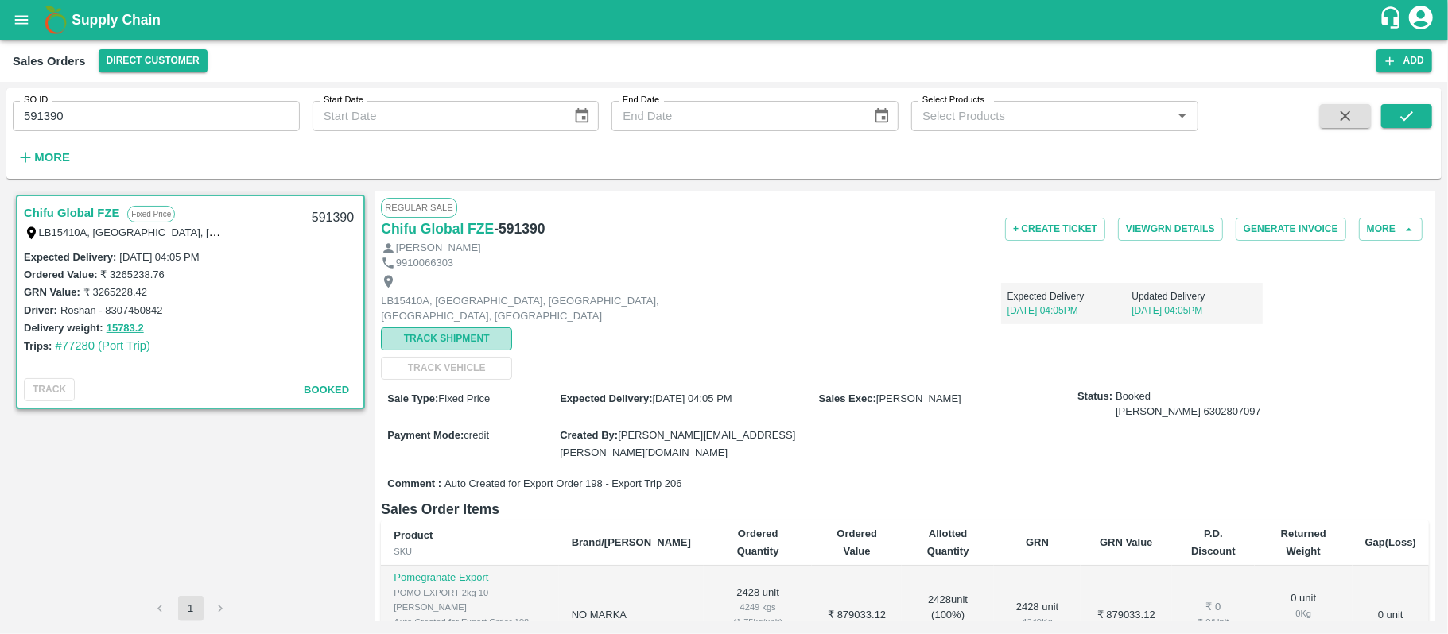
click at [487, 336] on button "Track Shipment" at bounding box center [446, 339] width 131 height 23
click at [335, 223] on div "591390" at bounding box center [332, 218] width 61 height 37
copy div "591390"
click at [74, 127] on input "591390" at bounding box center [156, 116] width 287 height 30
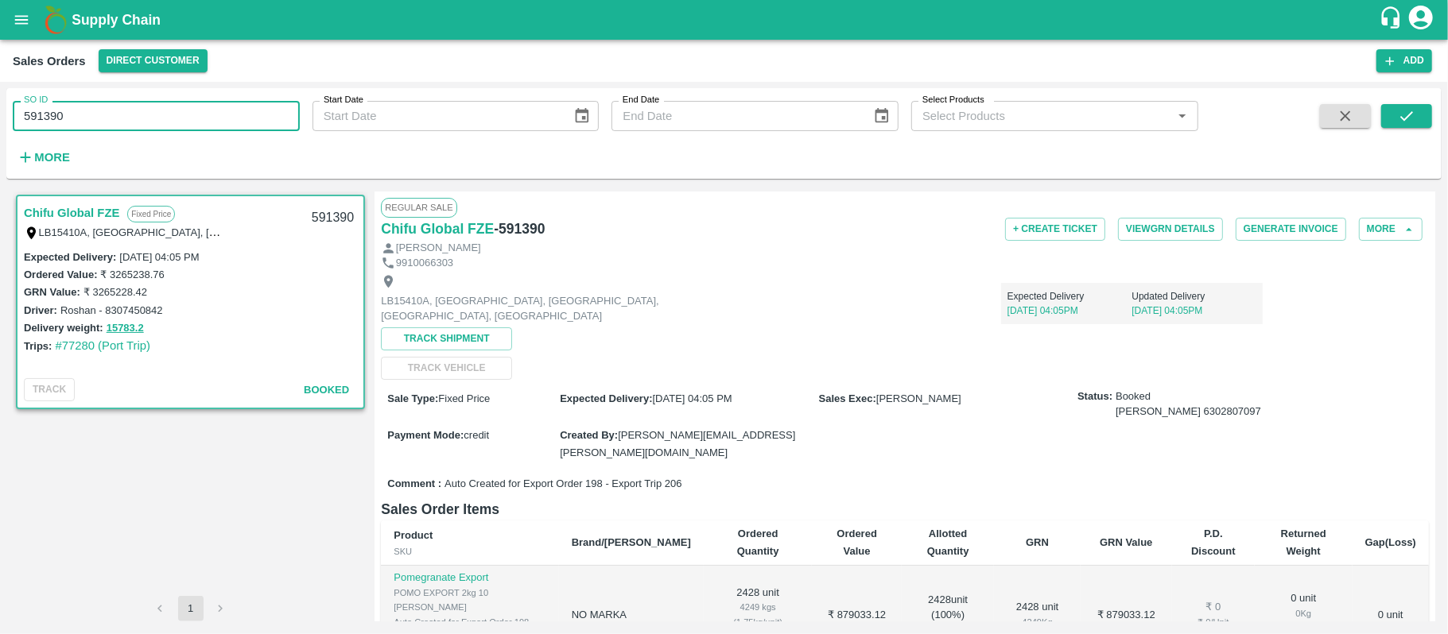
click at [74, 127] on input "591390" at bounding box center [156, 116] width 287 height 30
type input "592317"
drag, startPoint x: 1400, startPoint y: 103, endPoint x: 1402, endPoint y: 116, distance: 13.7
click at [1402, 116] on div "SO ID 592317 SO ID Start Date Start Date End Date End Date Select Products Sele…" at bounding box center [723, 134] width 1435 height 78
click at [1402, 116] on icon "submit" at bounding box center [1406, 115] width 17 height 17
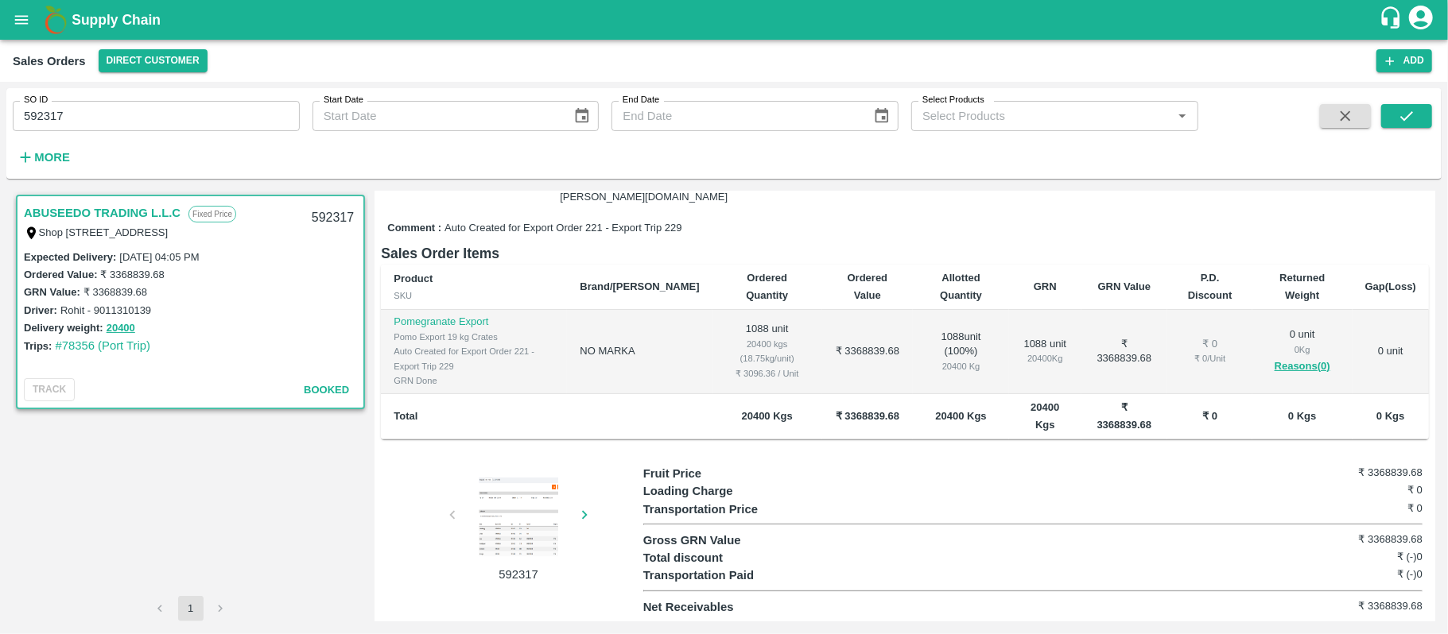
scroll to position [106, 0]
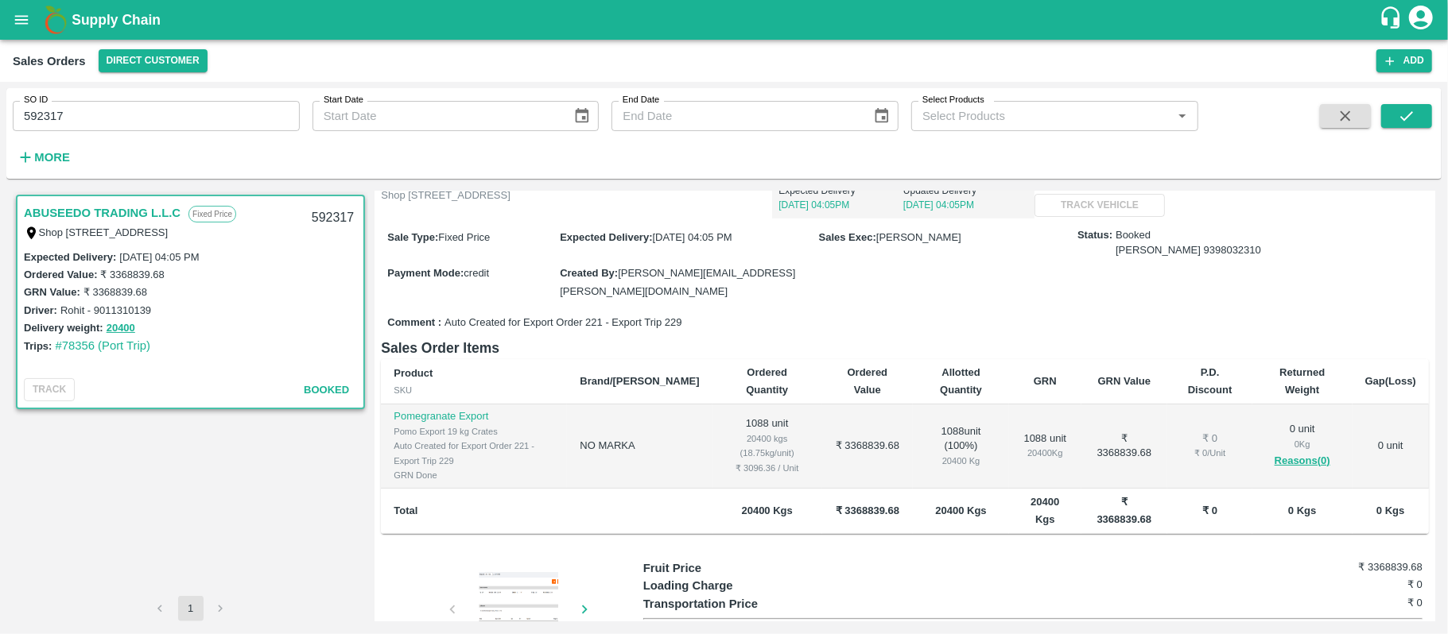
click at [440, 204] on p "Shop [STREET_ADDRESS]" at bounding box center [446, 195] width 130 height 15
click at [1034, 188] on button "Track Shipment" at bounding box center [1099, 176] width 131 height 23
click at [325, 227] on div "592317" at bounding box center [332, 218] width 61 height 37
copy div "592317"
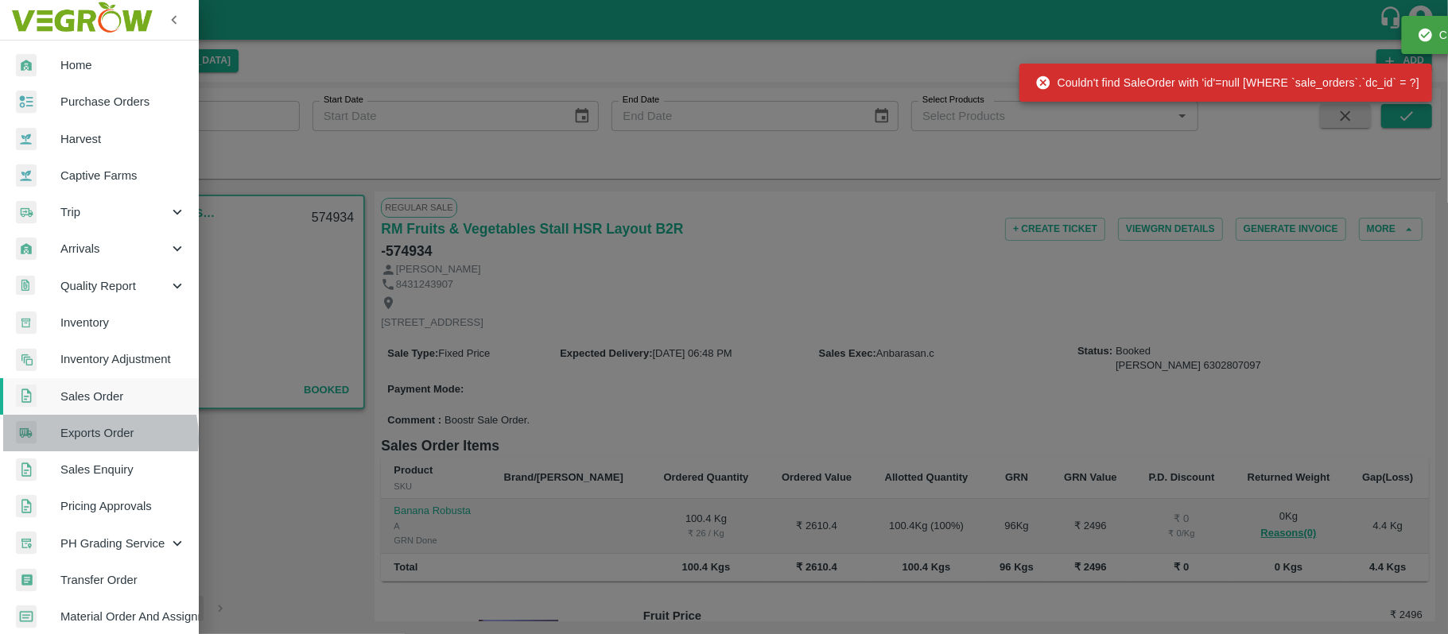
click at [83, 439] on span "Exports Order" at bounding box center [123, 433] width 126 height 17
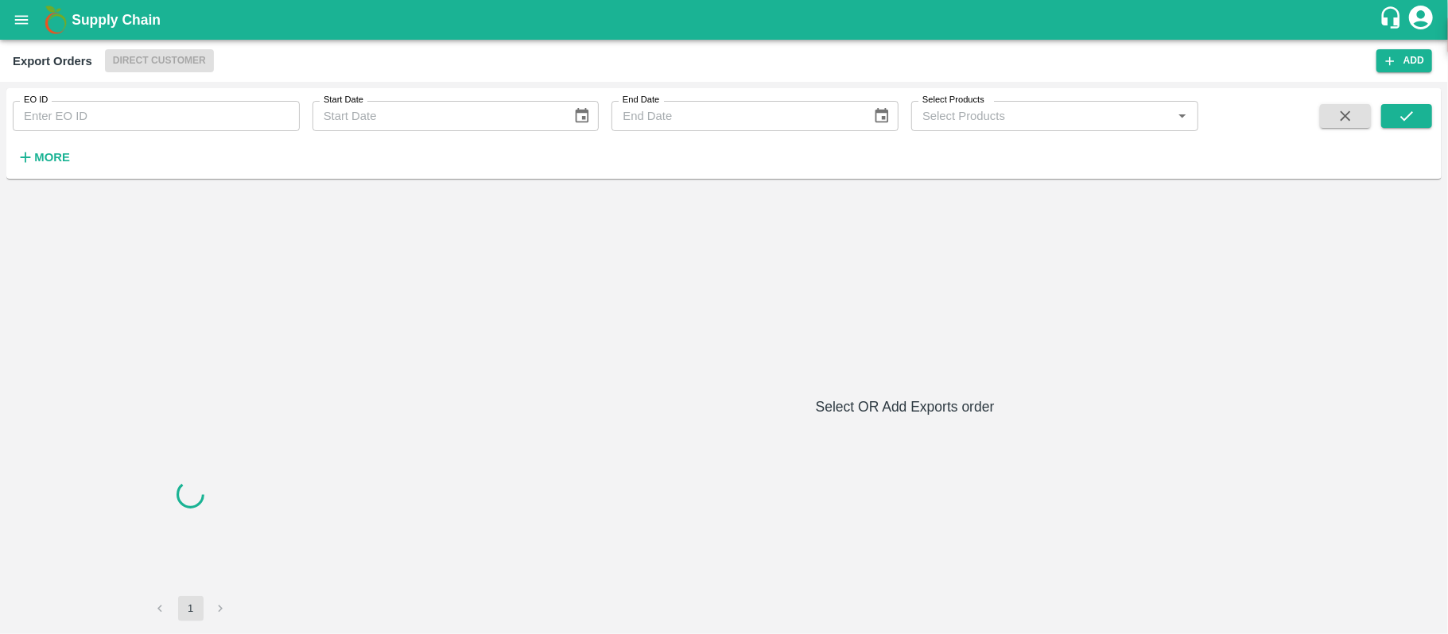
click at [192, 129] on input "EO ID" at bounding box center [156, 116] width 287 height 30
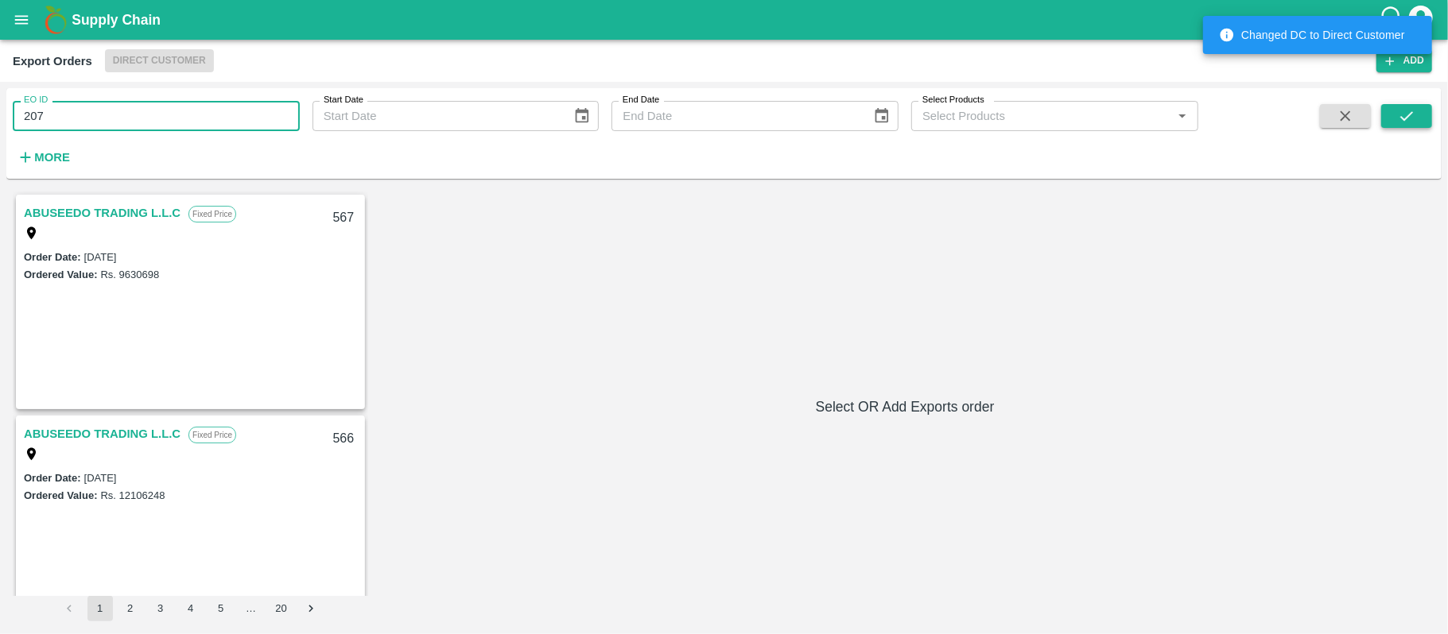
type input "207"
click at [1401, 122] on icon "submit" at bounding box center [1406, 115] width 17 height 17
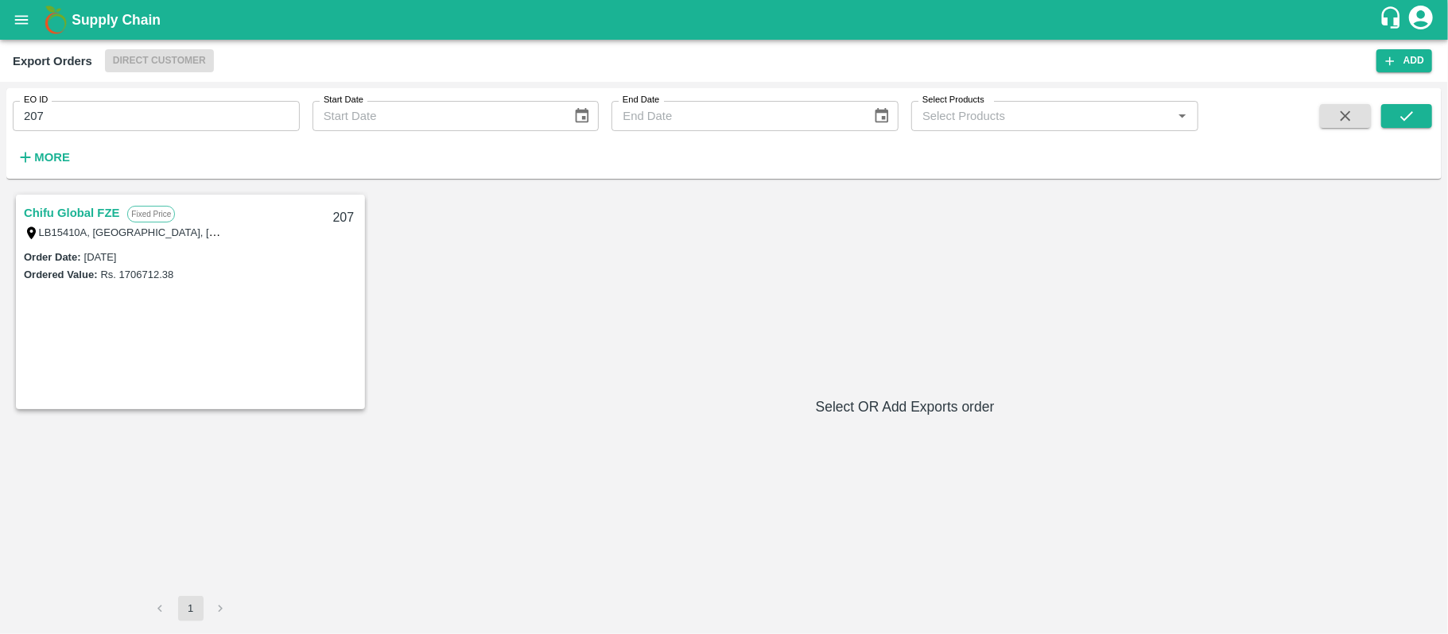
click at [99, 219] on link "Chifu Global FZE" at bounding box center [71, 213] width 95 height 21
